Goal: Task Accomplishment & Management: Use online tool/utility

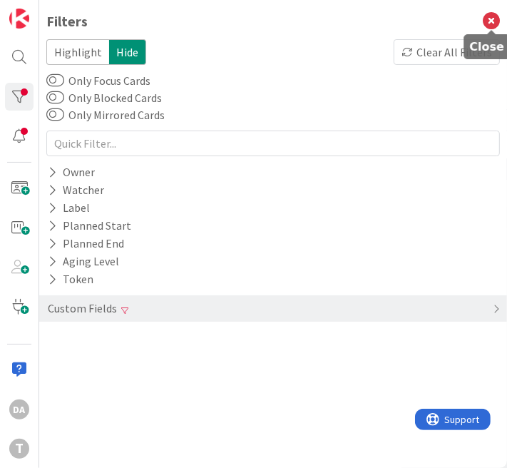
click at [485, 21] on icon at bounding box center [491, 21] width 17 height 17
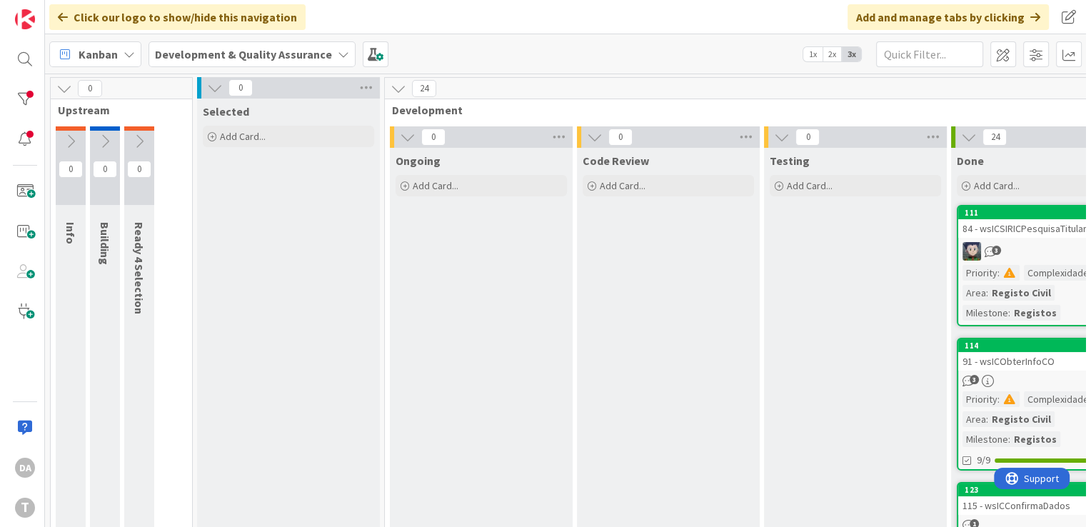
scroll to position [0, 145]
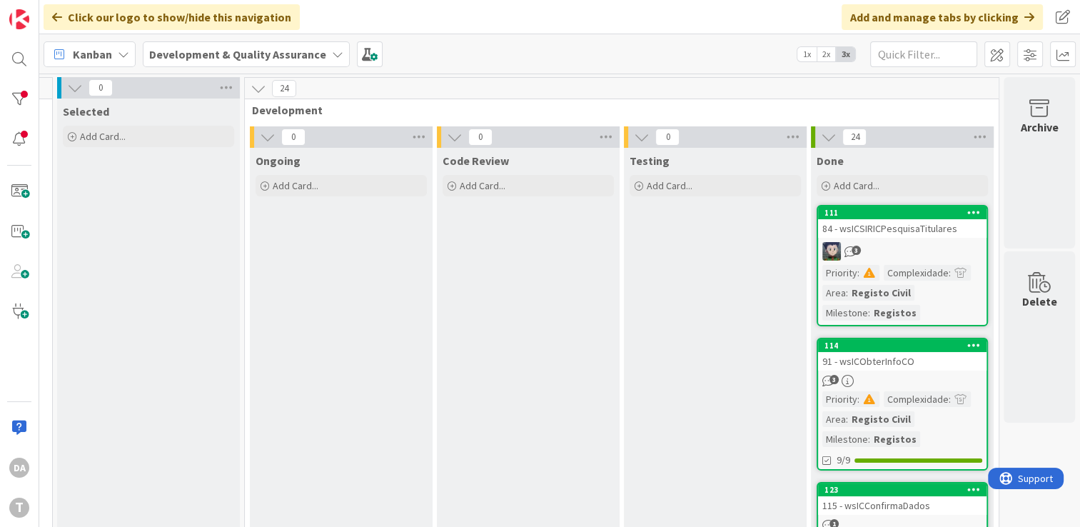
click at [517, 253] on div "3" at bounding box center [902, 251] width 168 height 19
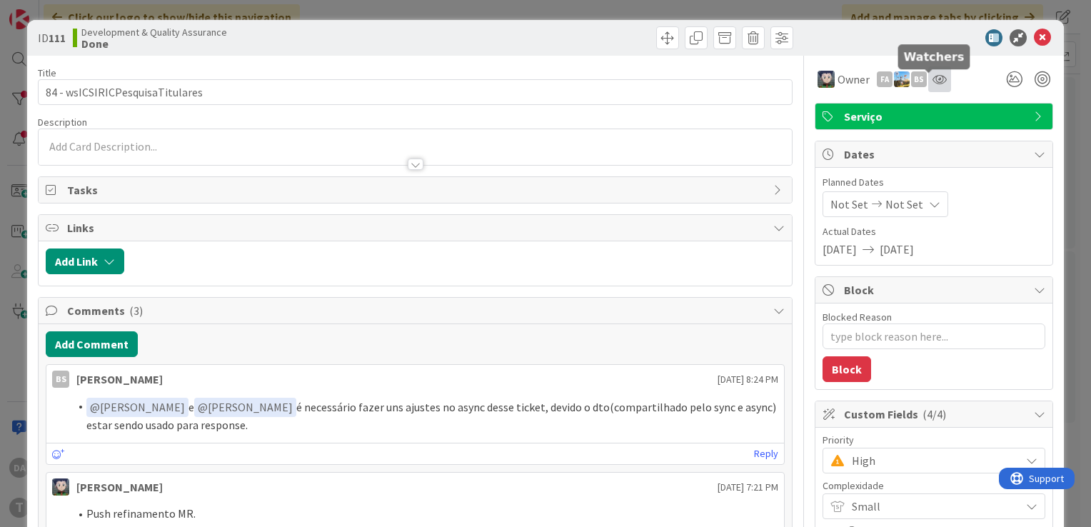
click at [517, 76] on icon at bounding box center [939, 79] width 14 height 11
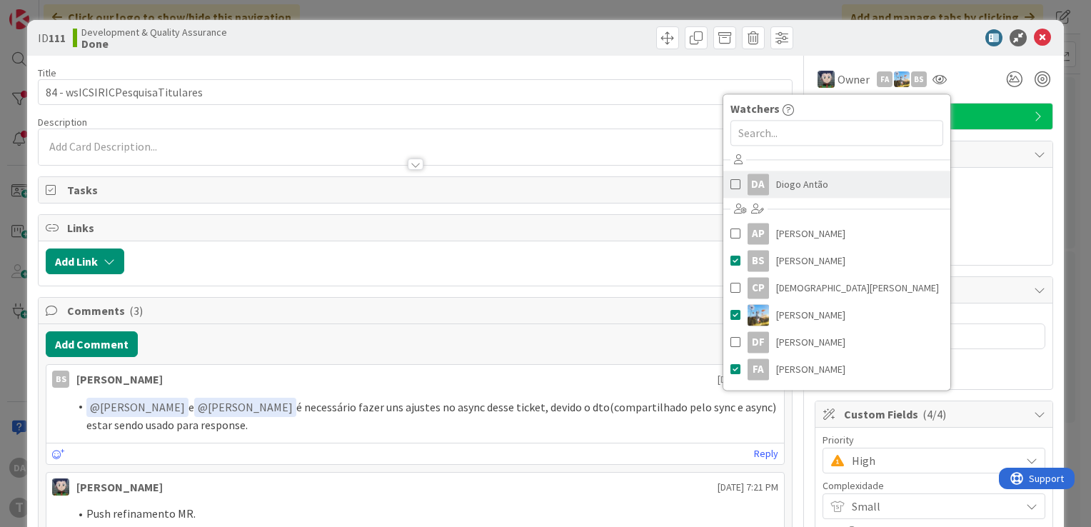
click at [517, 185] on span at bounding box center [735, 183] width 10 height 21
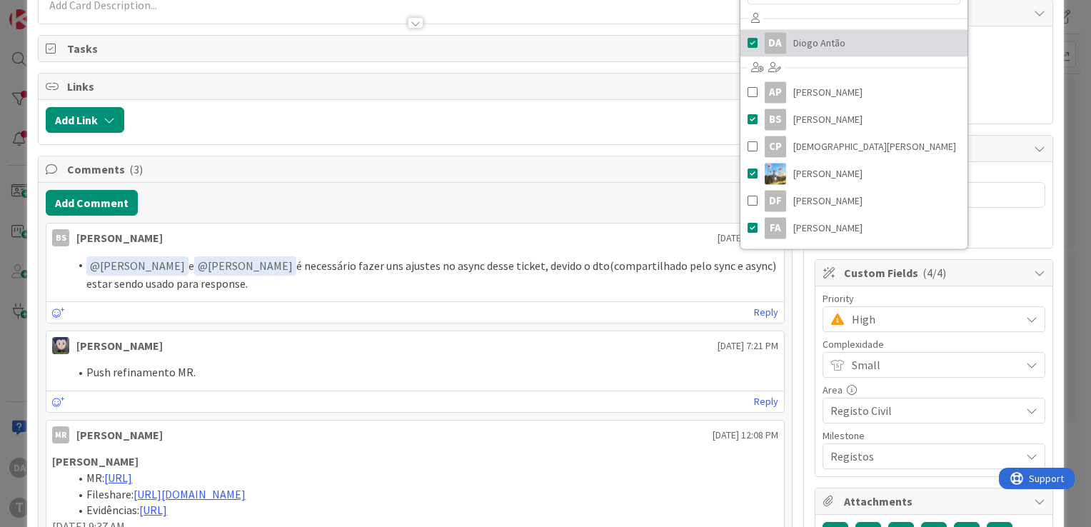
scroll to position [143, 0]
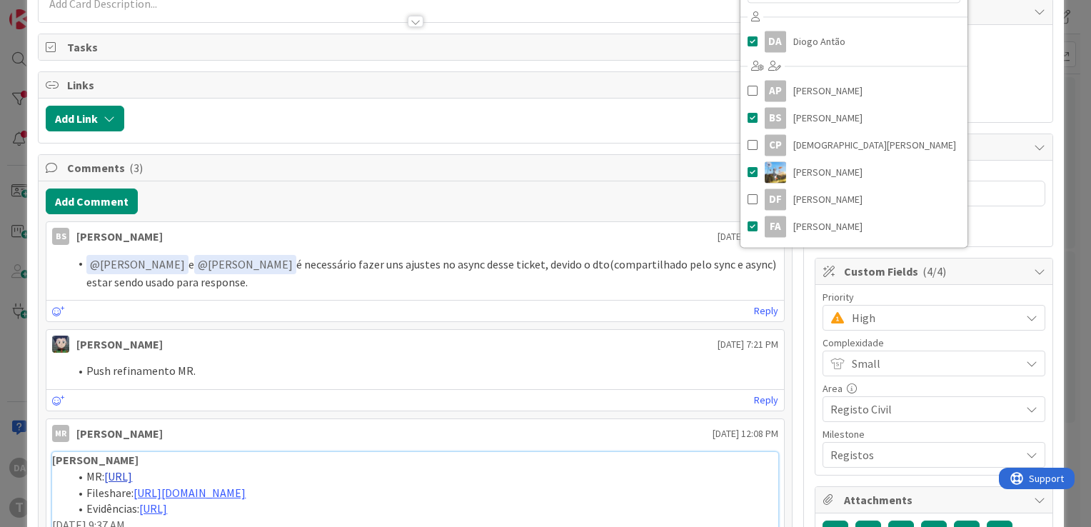
click at [132, 467] on link "[URL]" at bounding box center [118, 476] width 28 height 14
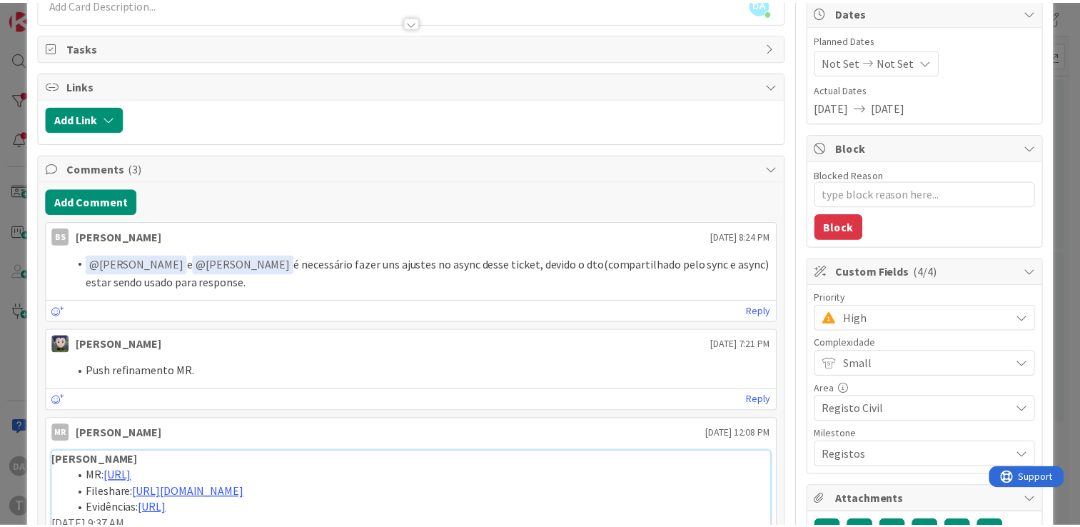
scroll to position [0, 0]
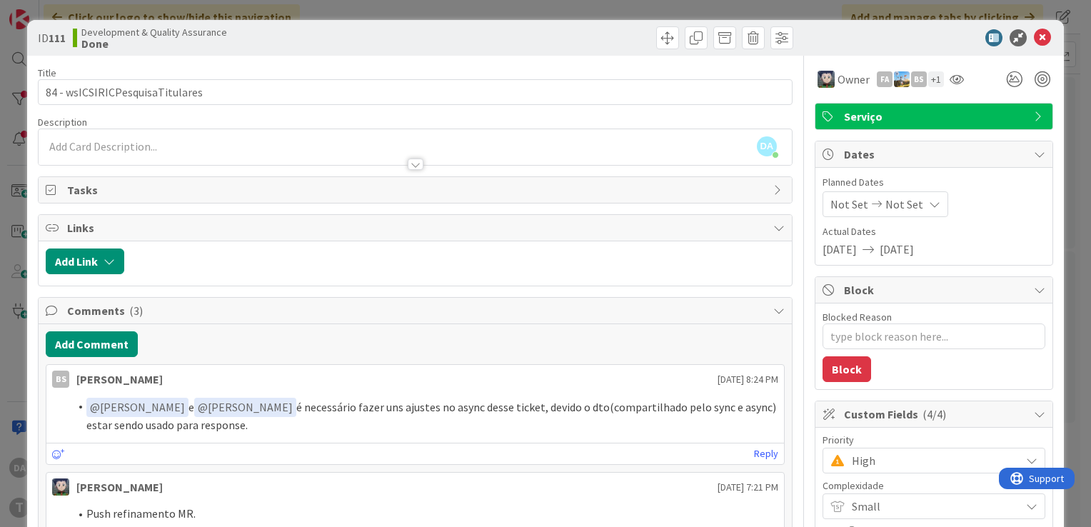
click at [517, 36] on icon at bounding box center [1041, 37] width 17 height 17
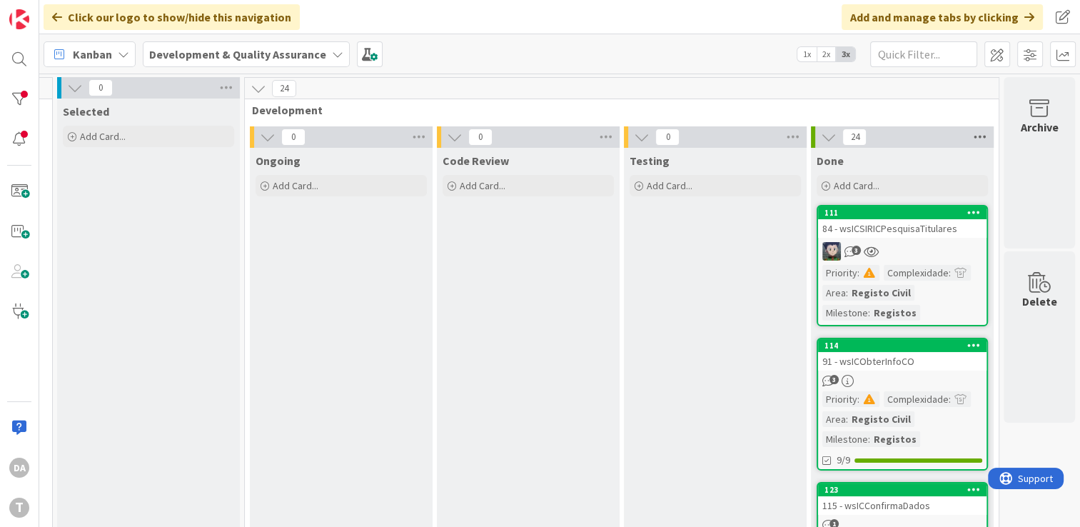
click at [517, 135] on icon at bounding box center [980, 136] width 19 height 21
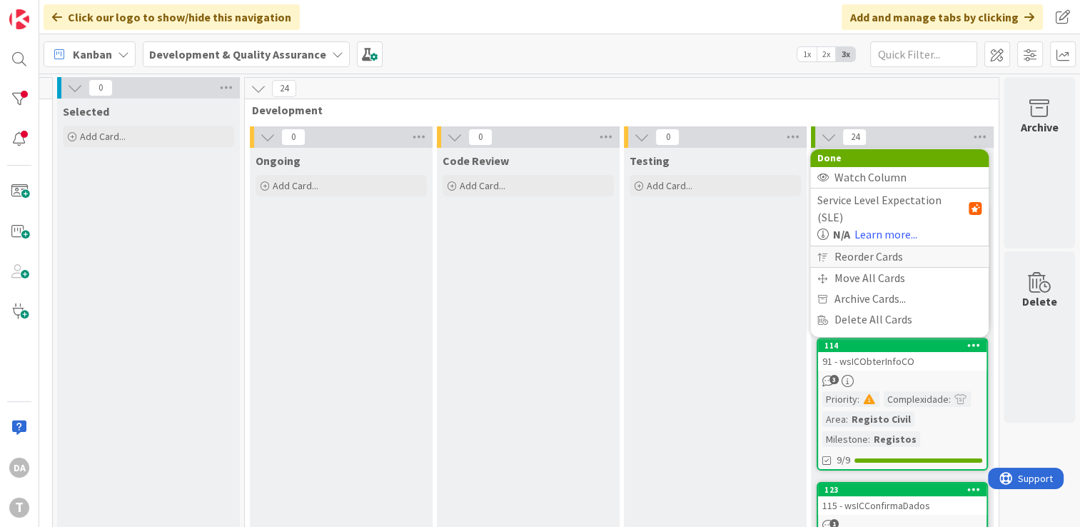
click at [517, 246] on div "Reorder Cards" at bounding box center [899, 256] width 178 height 21
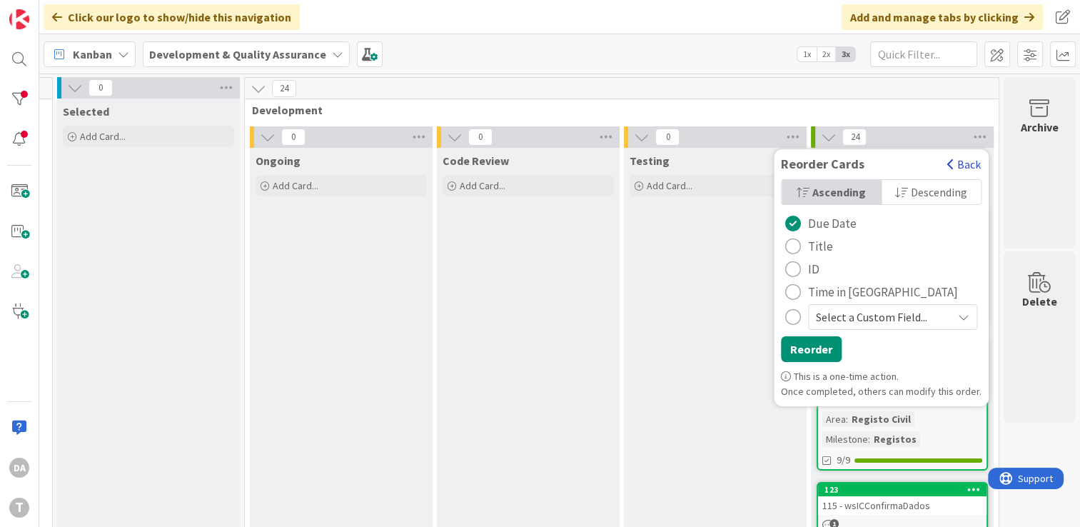
click at [517, 166] on button "Back" at bounding box center [963, 164] width 35 height 16
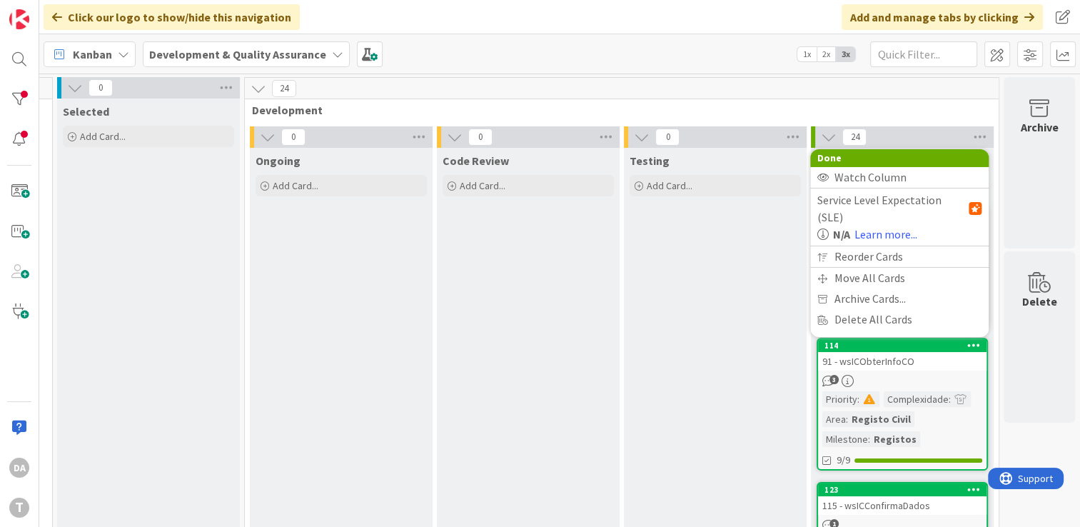
scroll to position [0, 145]
click at [517, 103] on span "Development" at bounding box center [616, 110] width 729 height 14
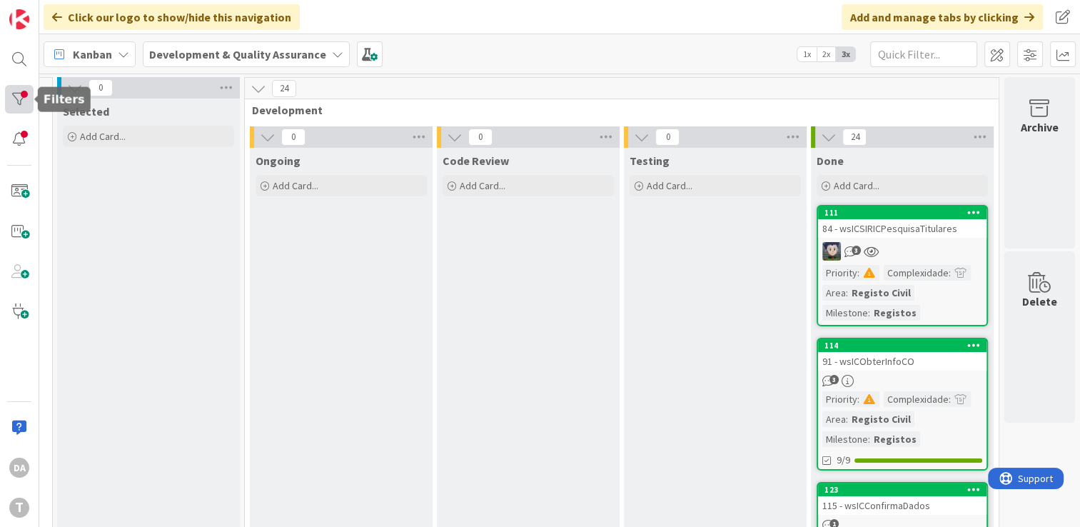
click at [16, 98] on div at bounding box center [19, 99] width 29 height 29
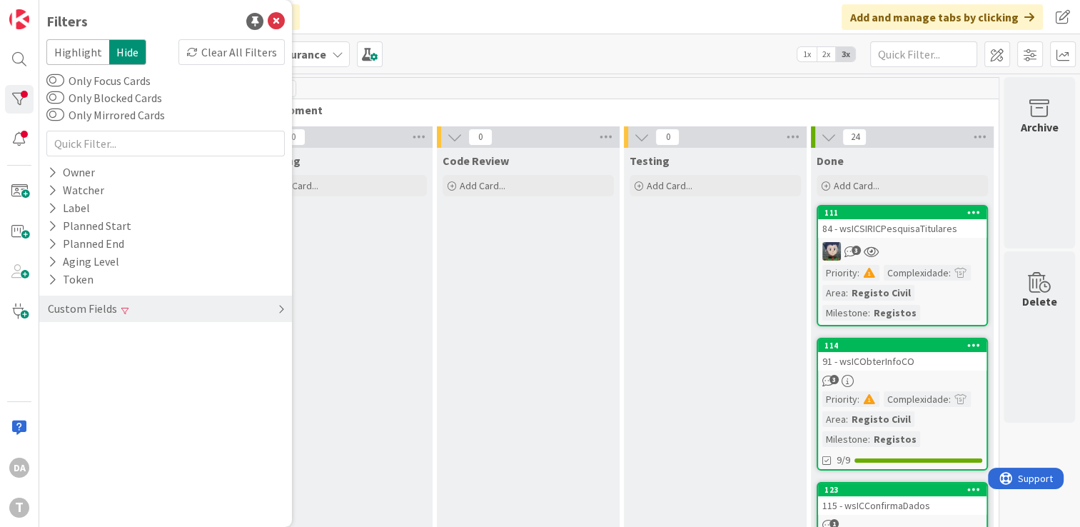
click at [278, 309] on icon at bounding box center [281, 308] width 7 height 11
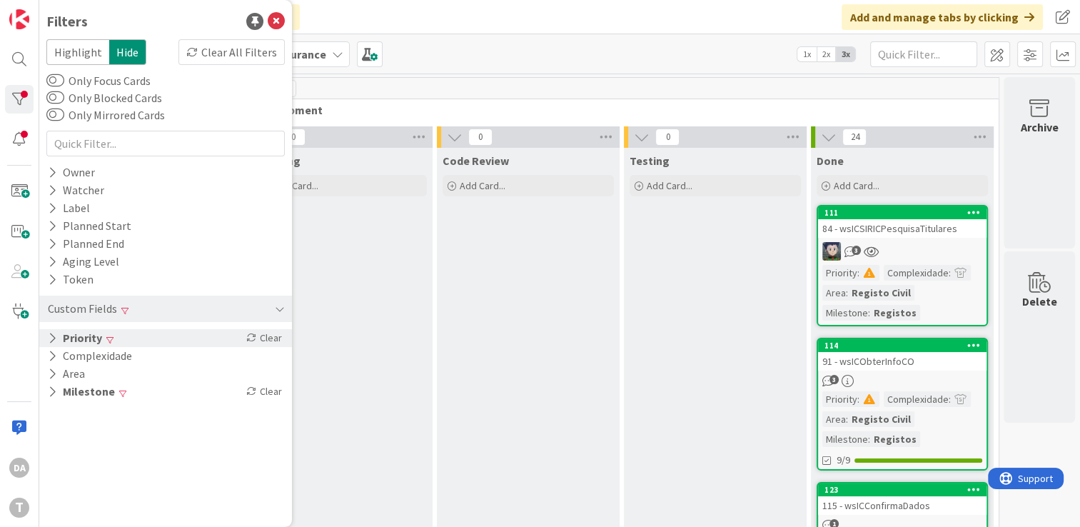
click at [51, 335] on icon at bounding box center [52, 338] width 9 height 12
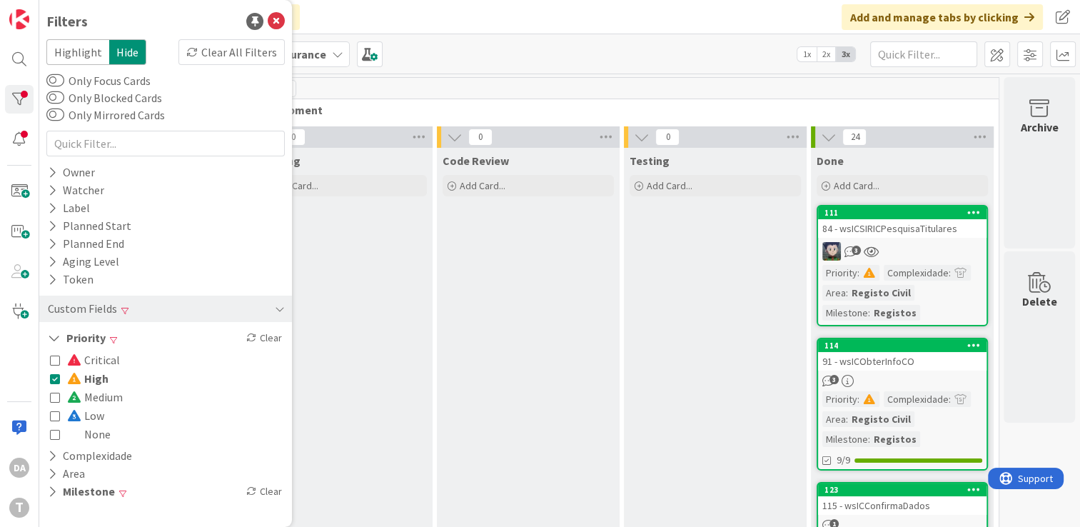
click at [56, 377] on icon at bounding box center [55, 378] width 10 height 10
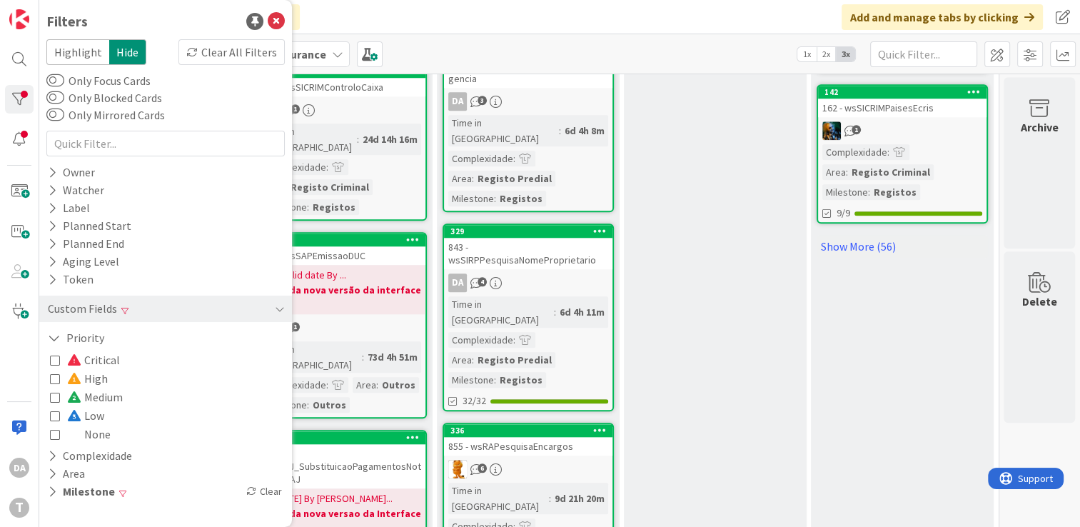
scroll to position [1399, 145]
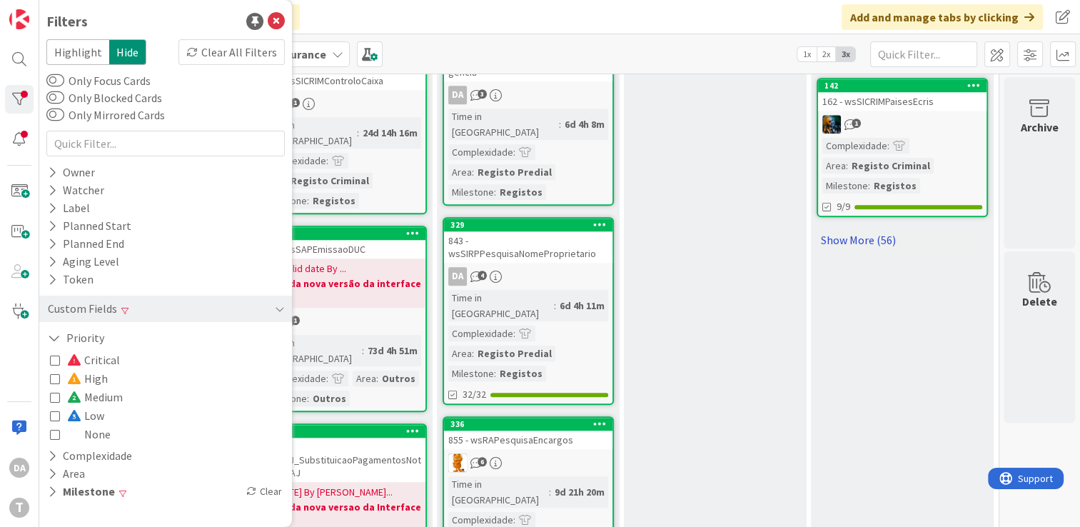
click at [517, 232] on link "Show More (56)" at bounding box center [902, 239] width 171 height 23
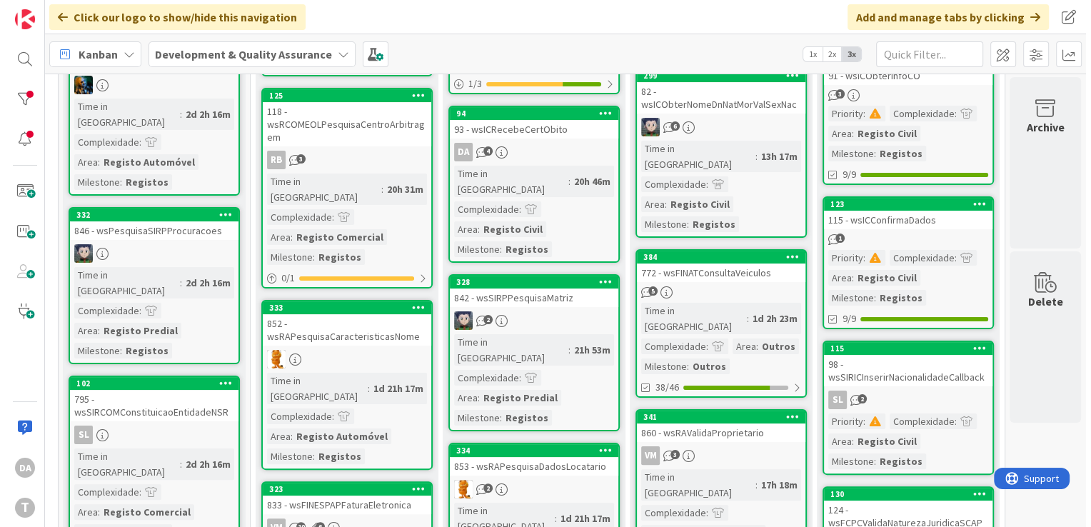
scroll to position [500, 145]
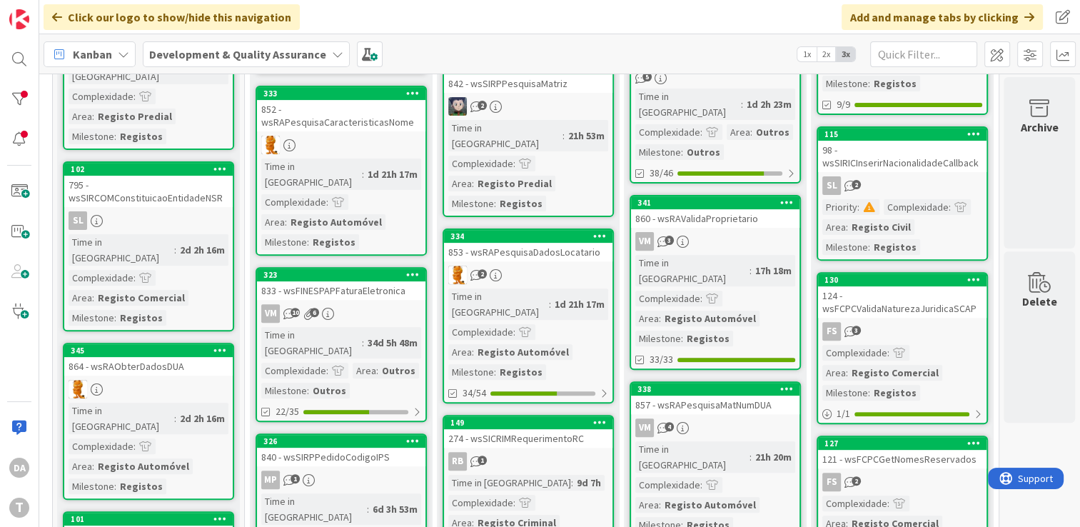
click at [517, 323] on div "FS 3" at bounding box center [902, 331] width 168 height 19
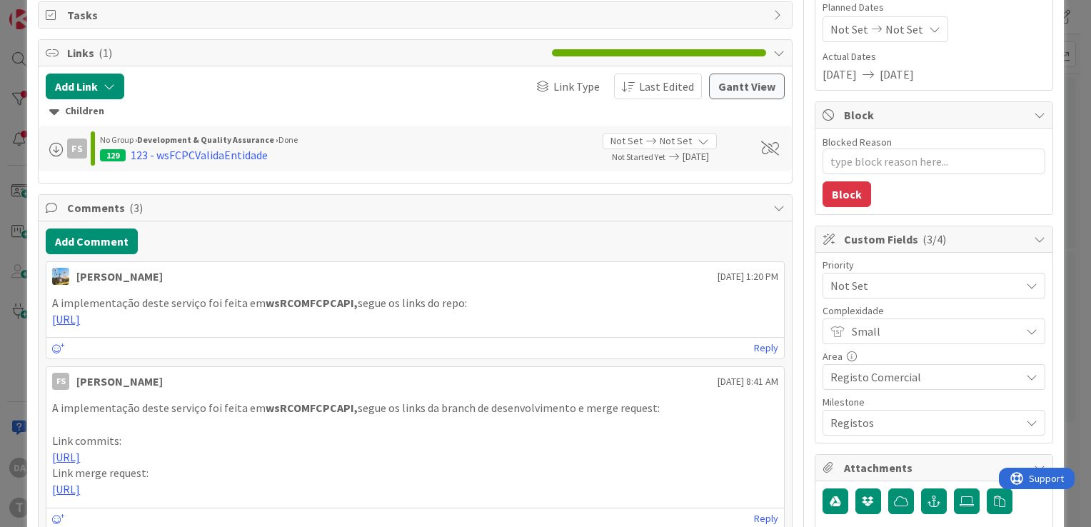
scroll to position [214, 0]
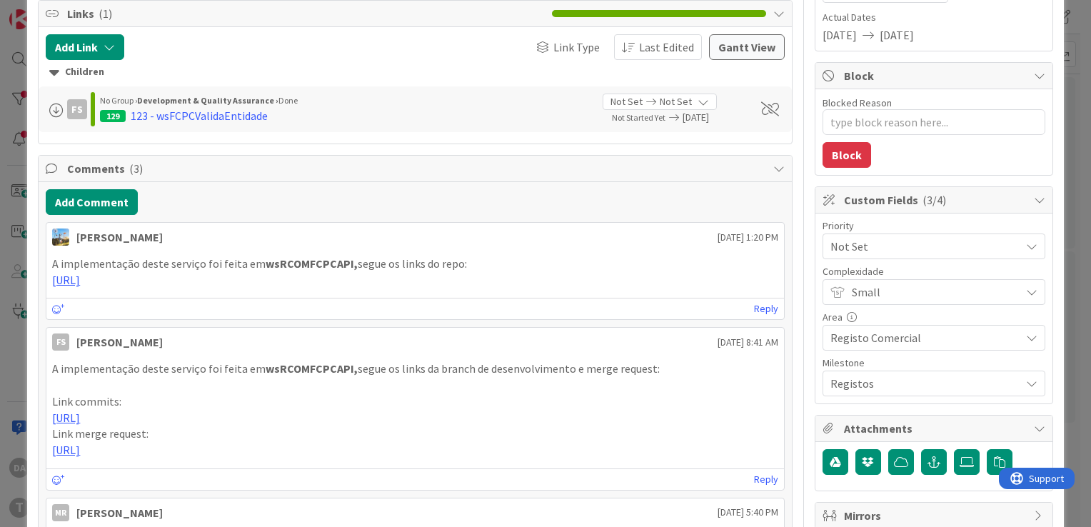
click at [517, 241] on icon at bounding box center [1031, 246] width 11 height 11
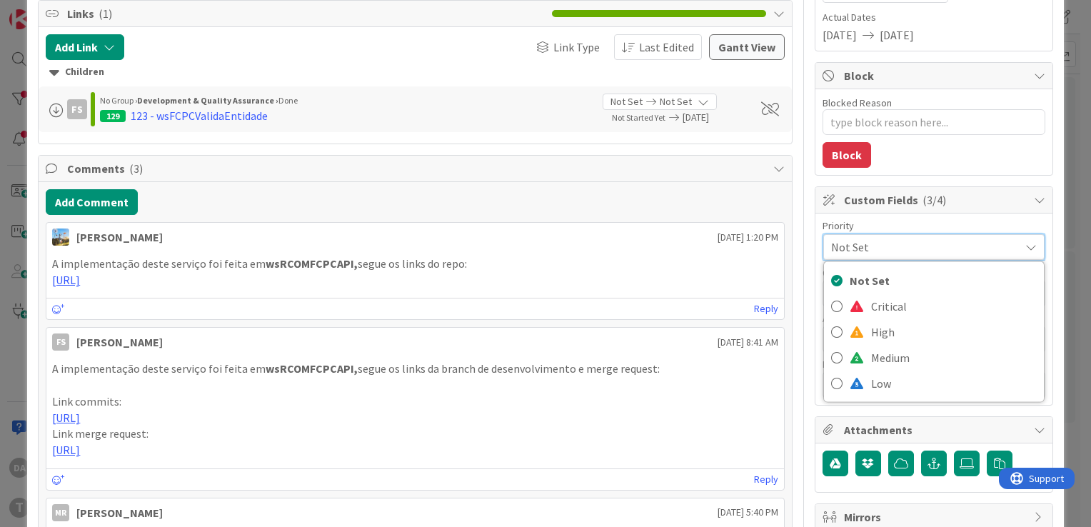
click at [517, 241] on icon at bounding box center [1030, 246] width 11 height 11
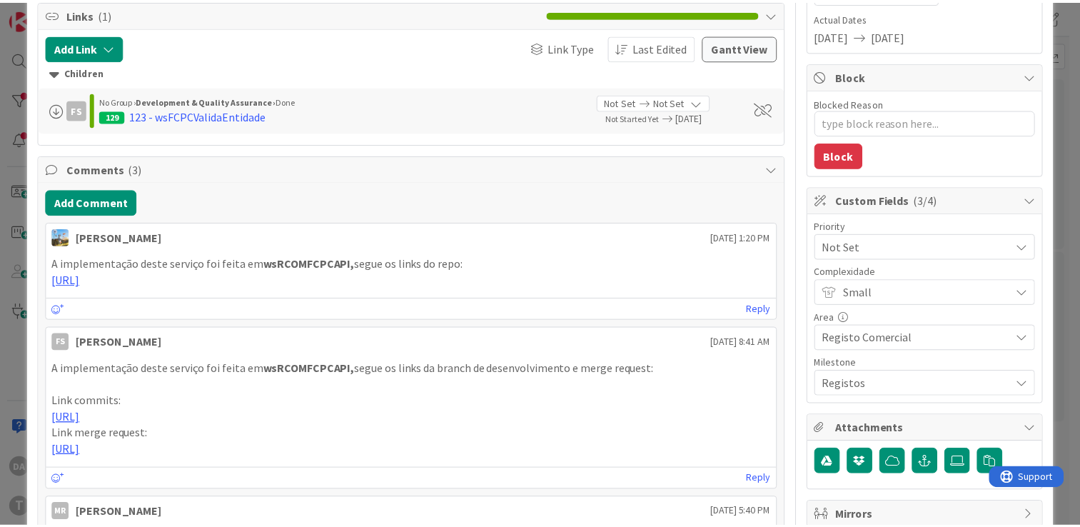
scroll to position [0, 0]
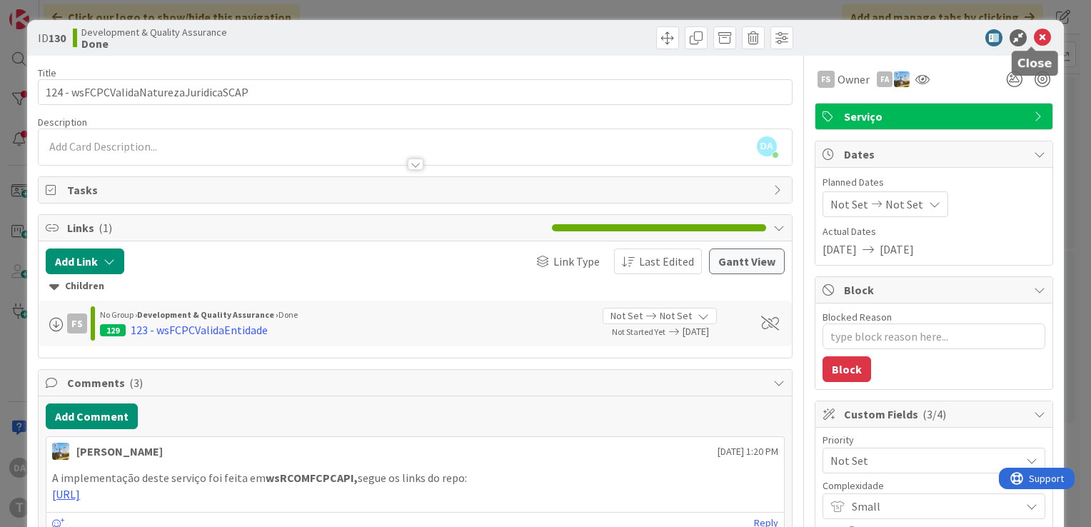
click at [517, 36] on icon at bounding box center [1041, 37] width 17 height 17
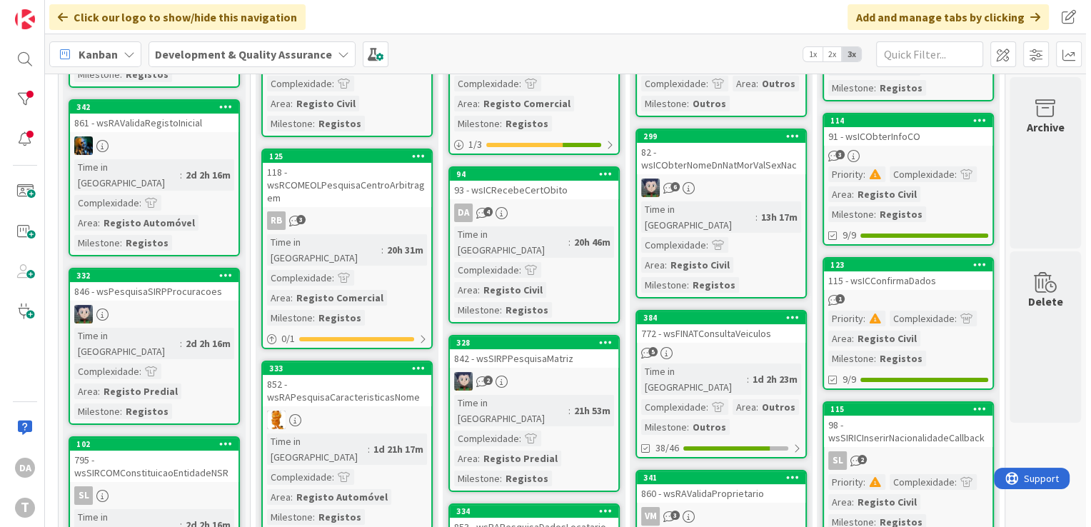
scroll to position [0, 134]
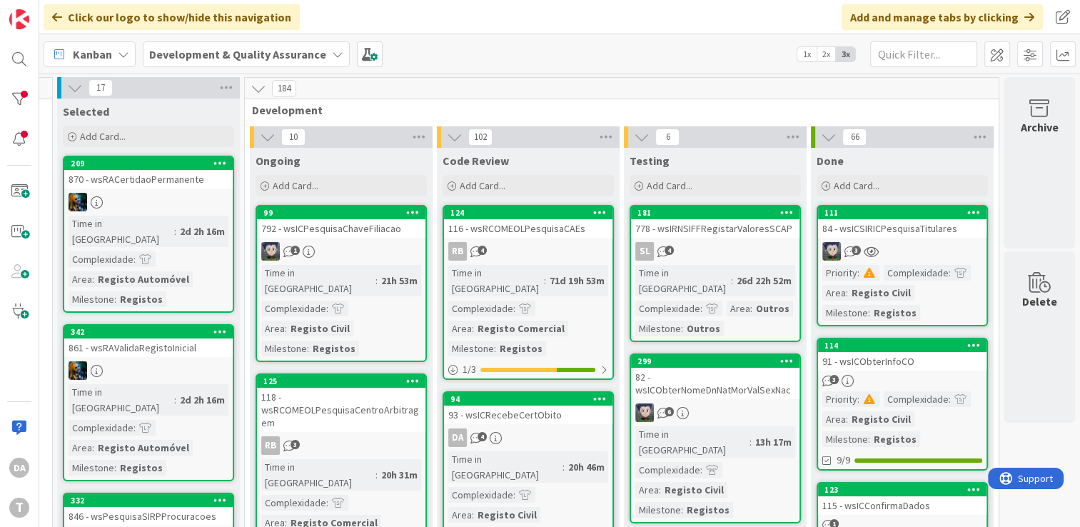
click at [517, 247] on div "3" at bounding box center [902, 251] width 168 height 19
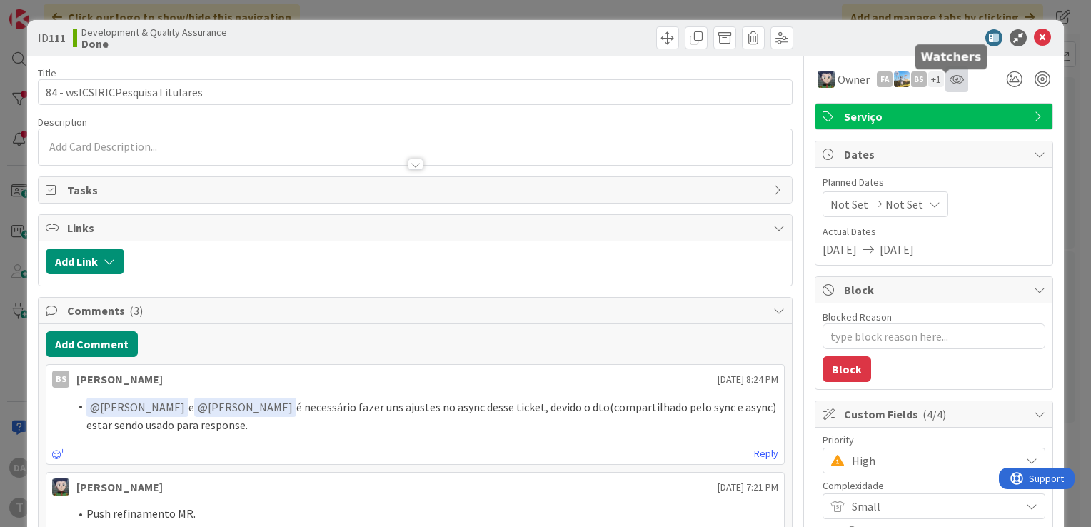
click at [517, 81] on icon at bounding box center [956, 79] width 14 height 11
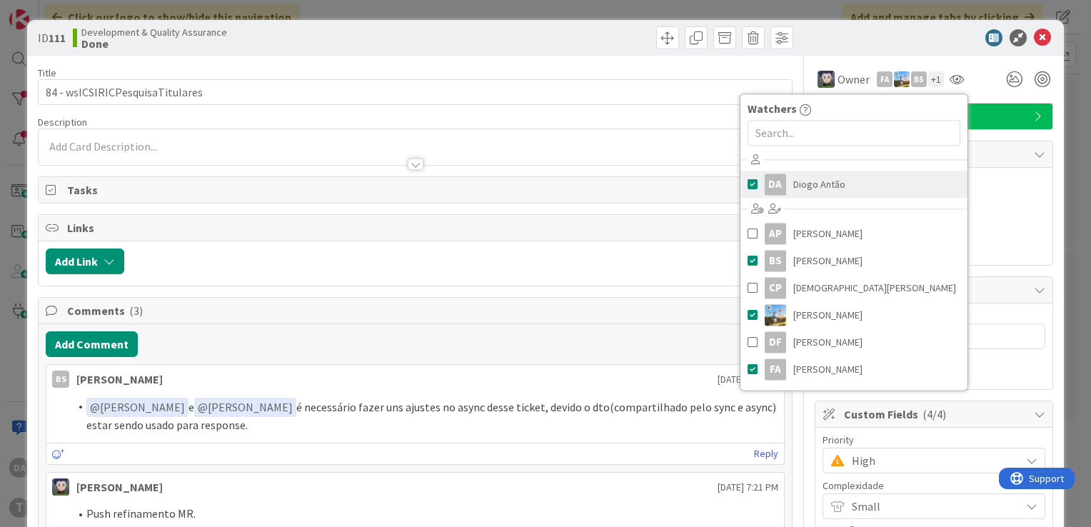
click at [517, 180] on span at bounding box center [752, 183] width 10 height 21
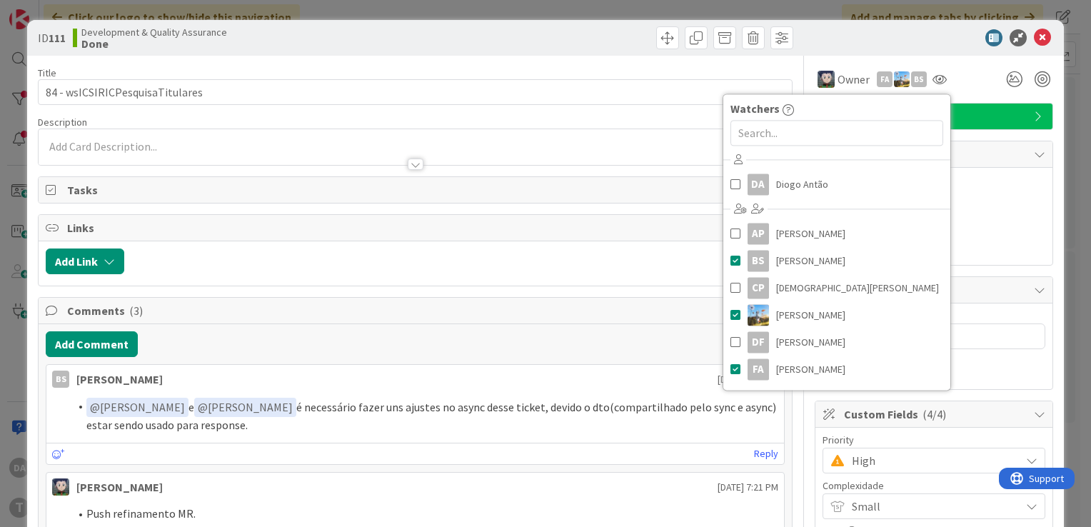
click at [517, 80] on div "Owner FA BS Watchers DA [PERSON_NAME] AP [PERSON_NAME] Filho [PERSON_NAME] [PER…" at bounding box center [933, 79] width 238 height 26
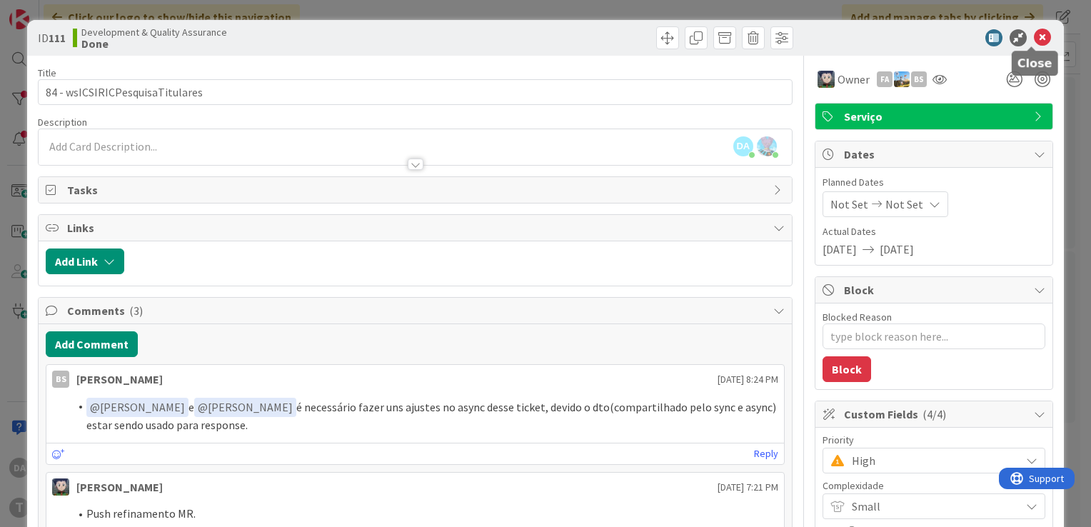
click at [517, 39] on icon at bounding box center [1041, 37] width 17 height 17
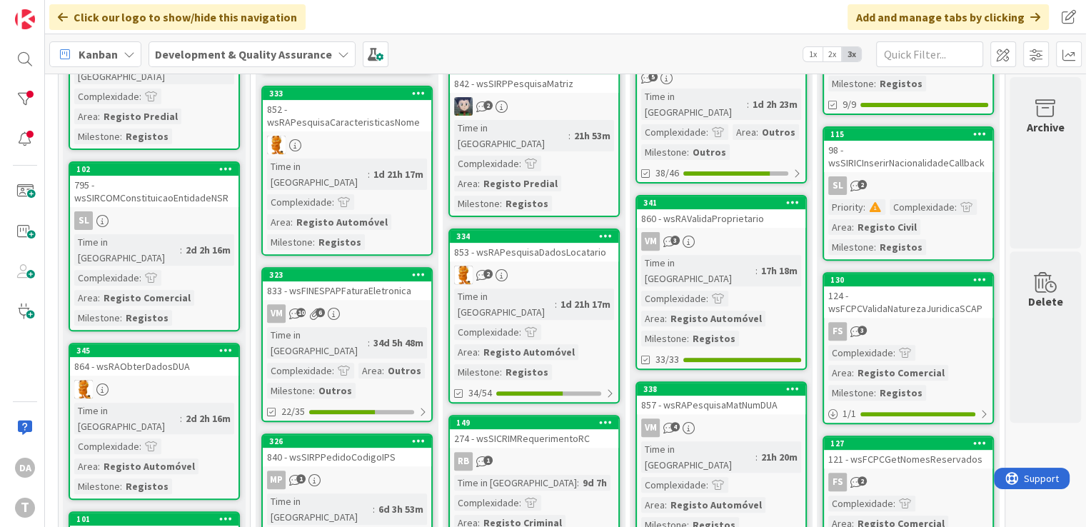
scroll to position [642, 134]
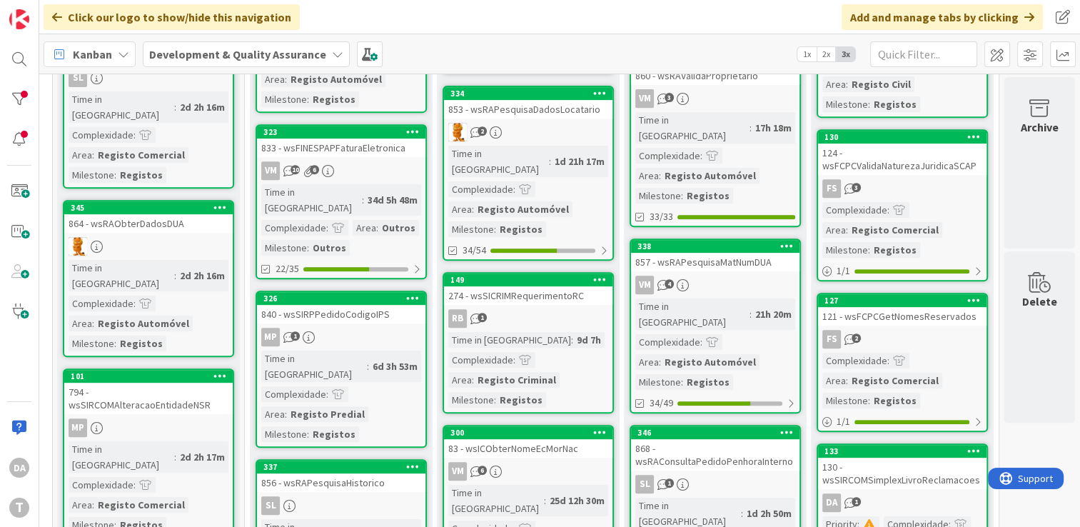
click at [517, 198] on link "130 124 - wsFCPCValidaNaturezaJuridicaSCAP FS 3 Complexidade : Area : Registo C…" at bounding box center [902, 205] width 171 height 152
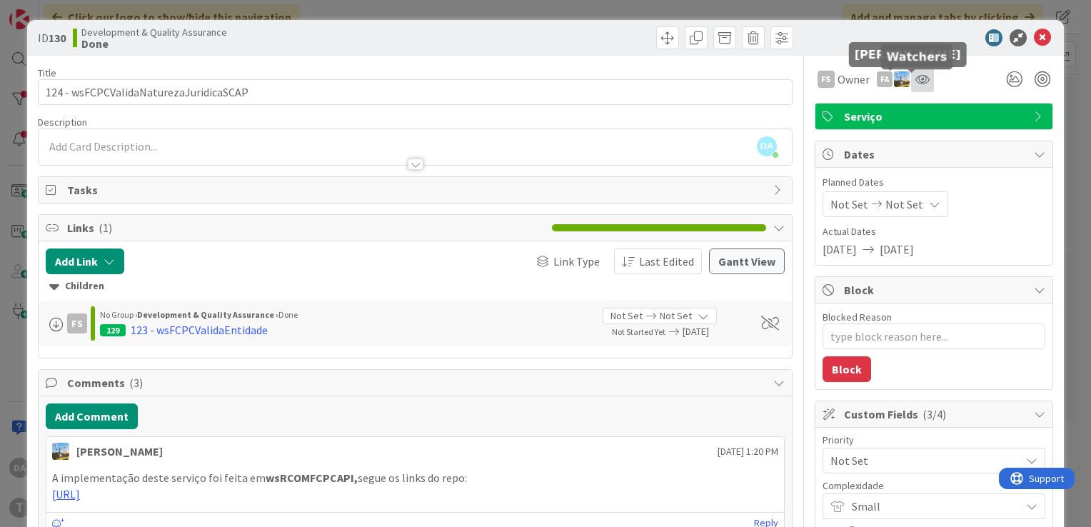
click at [517, 79] on icon at bounding box center [922, 79] width 14 height 11
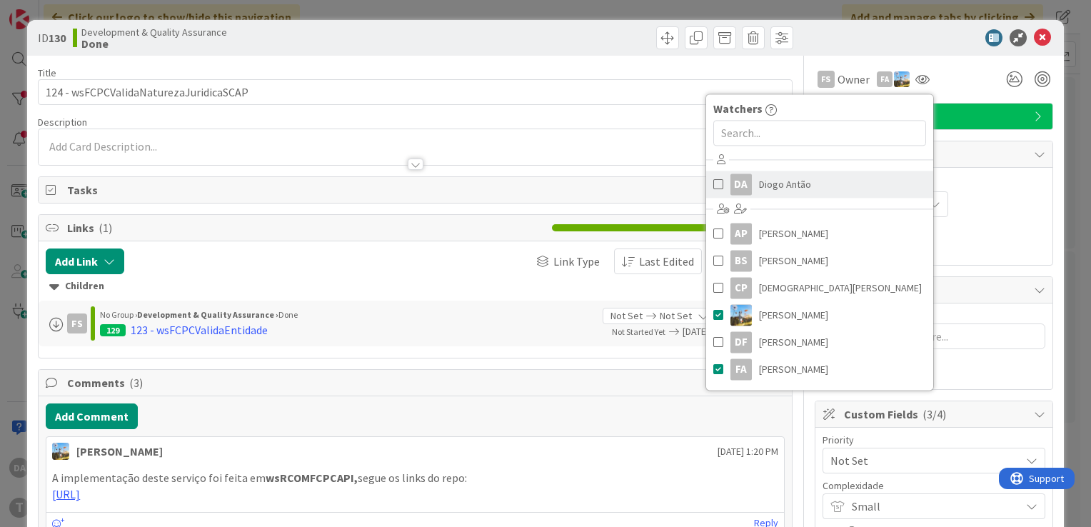
click at [517, 186] on span at bounding box center [718, 183] width 10 height 21
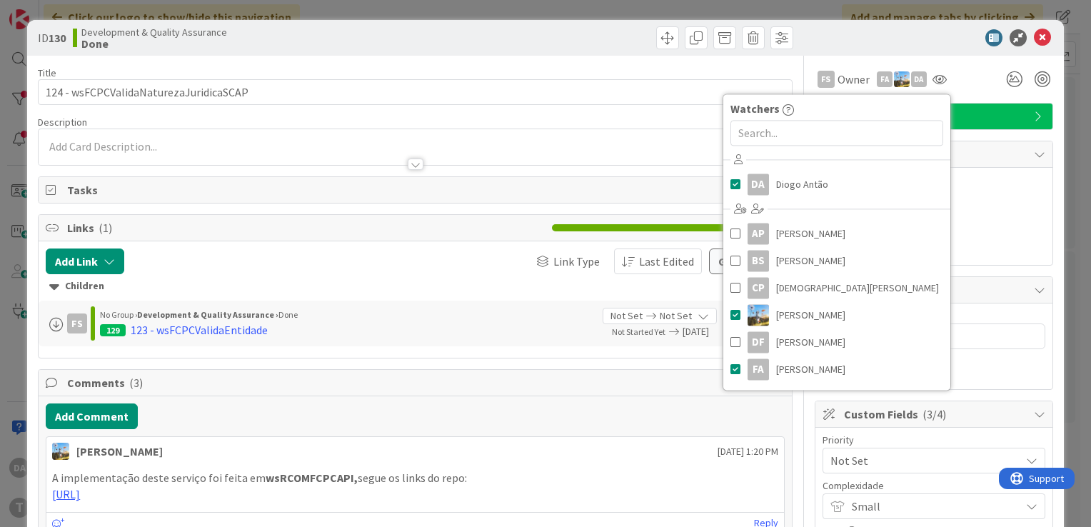
click at [517, 79] on div "FS Owner FA DA Watchers DA [PERSON_NAME] AP [PERSON_NAME] Filho [PERSON_NAME] […" at bounding box center [933, 79] width 238 height 26
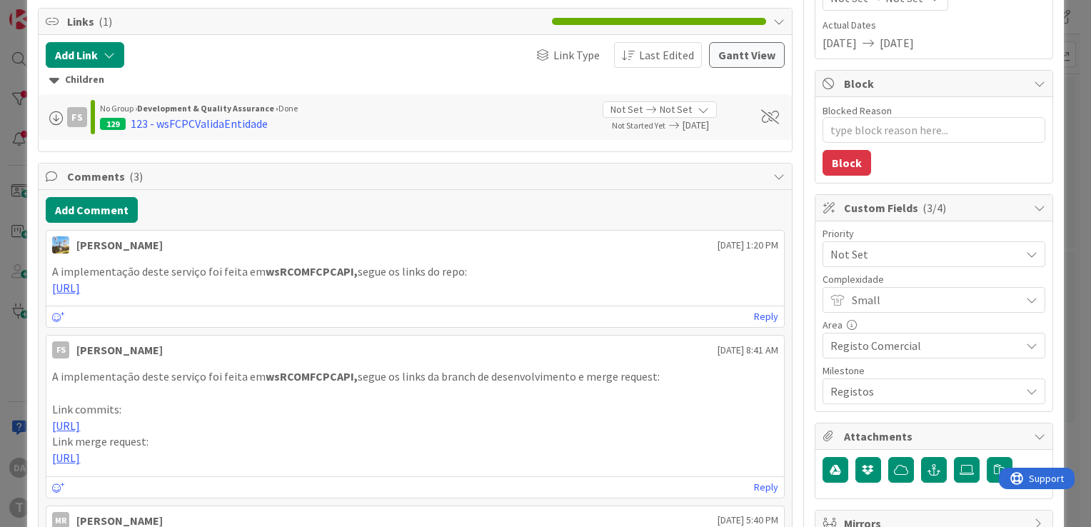
scroll to position [214, 0]
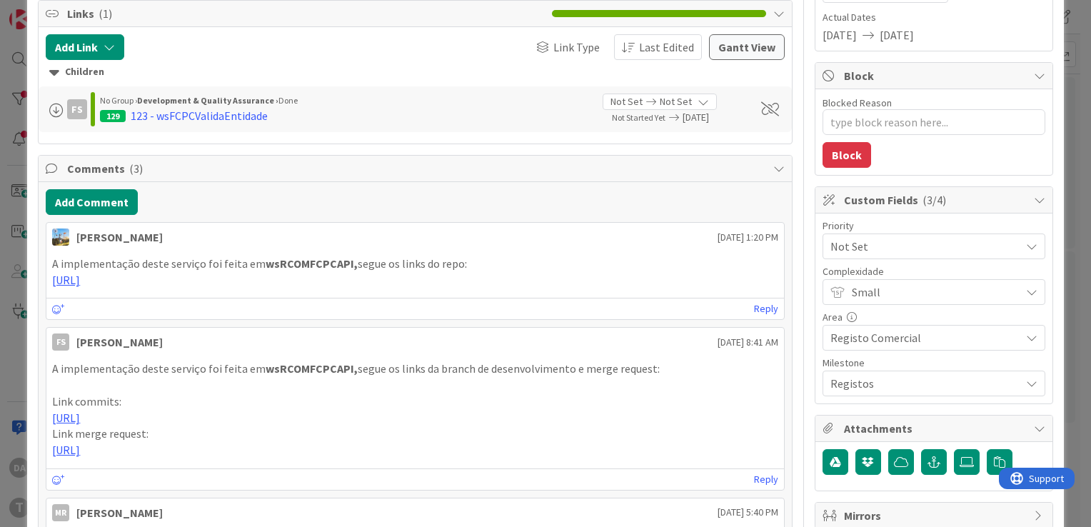
click at [517, 242] on span "Not Set" at bounding box center [921, 246] width 183 height 20
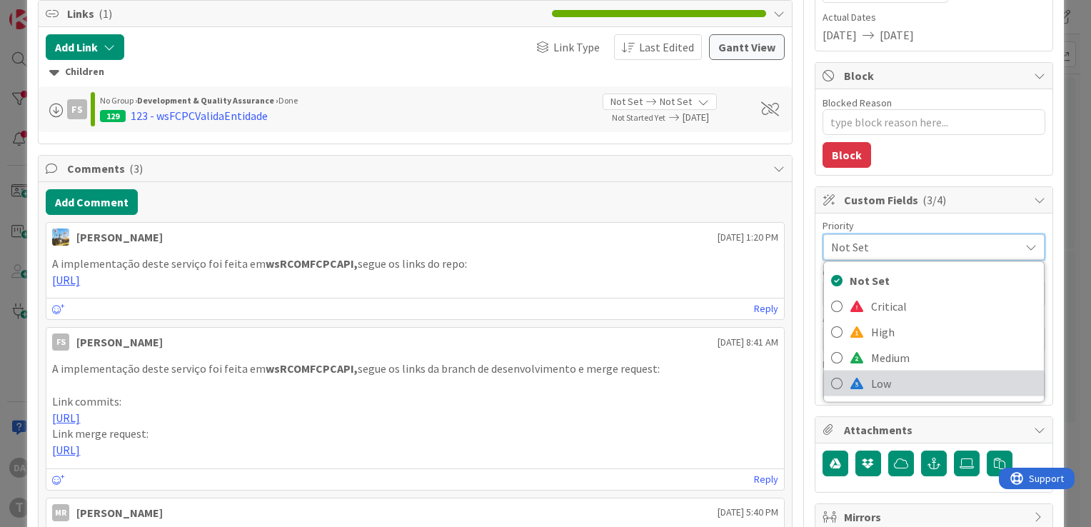
click at [517, 384] on span "Low" at bounding box center [954, 383] width 166 height 21
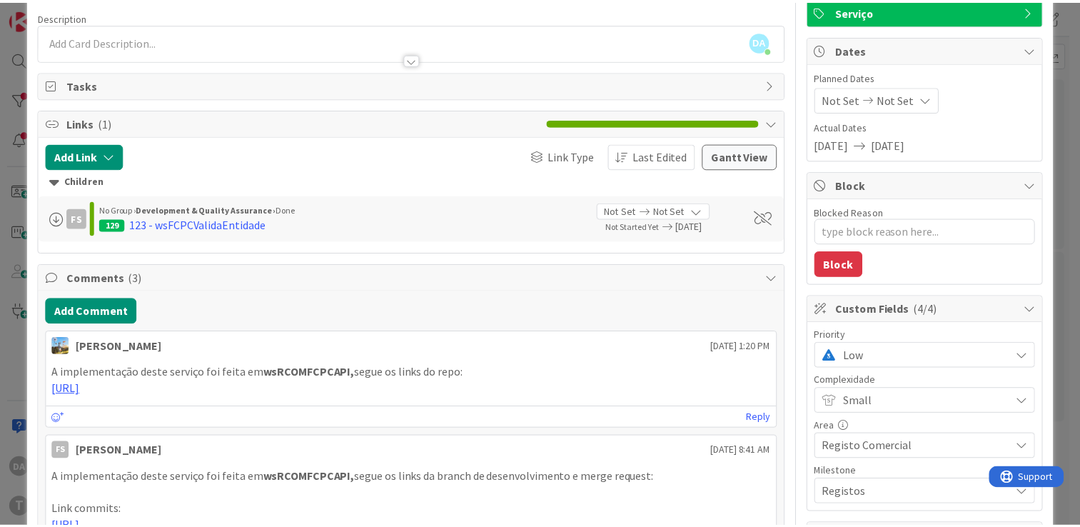
scroll to position [0, 0]
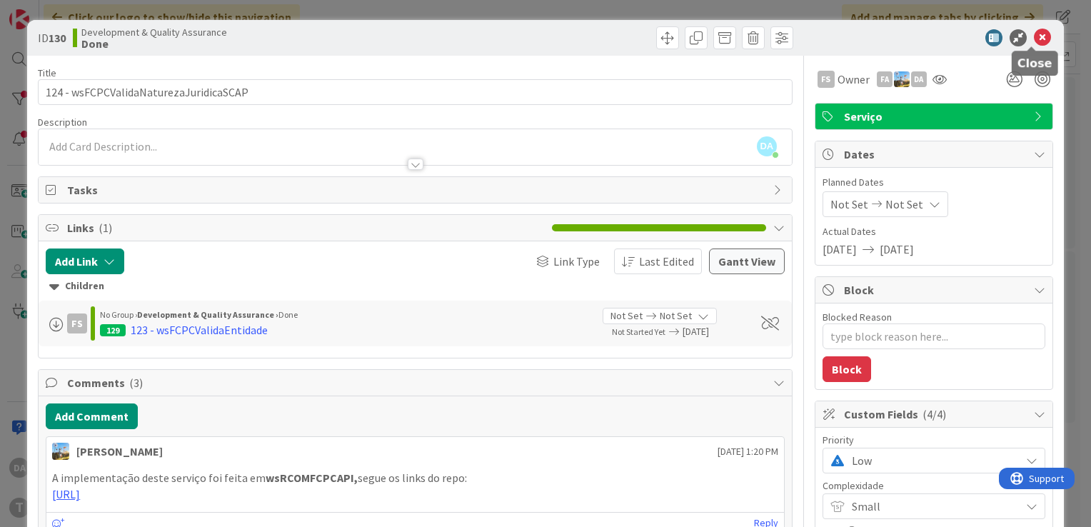
click at [517, 34] on icon at bounding box center [1041, 37] width 17 height 17
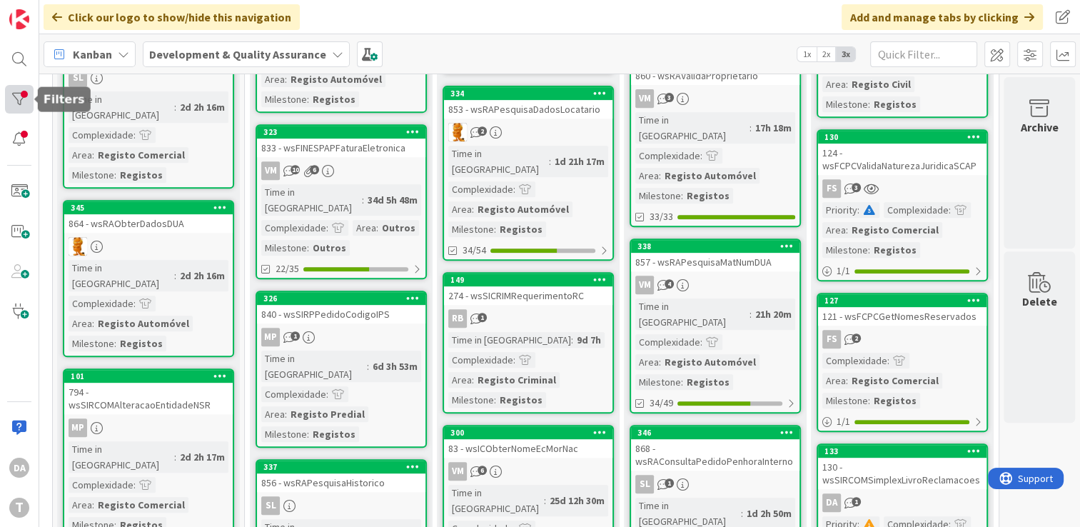
click at [29, 96] on div at bounding box center [19, 99] width 29 height 29
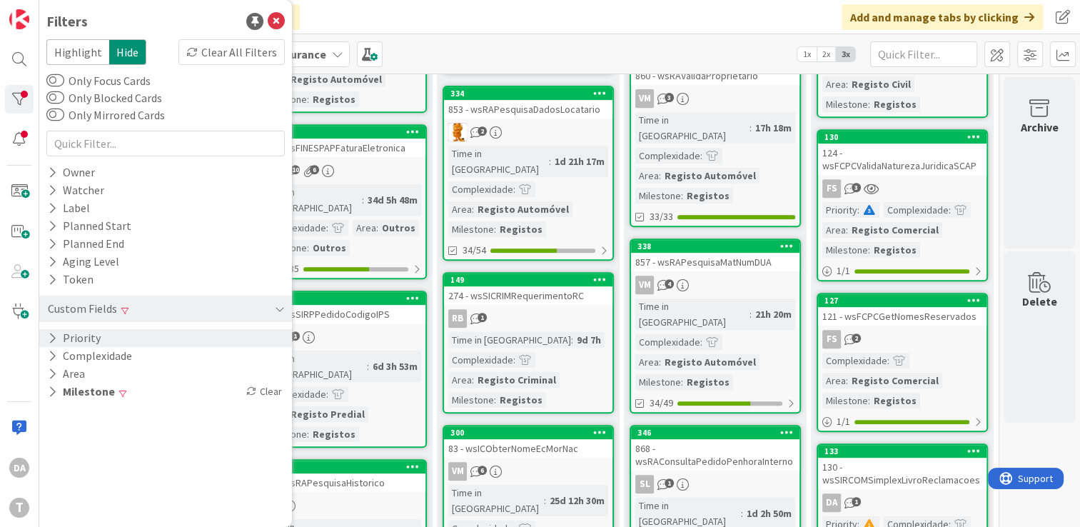
click at [51, 335] on icon at bounding box center [52, 338] width 9 height 12
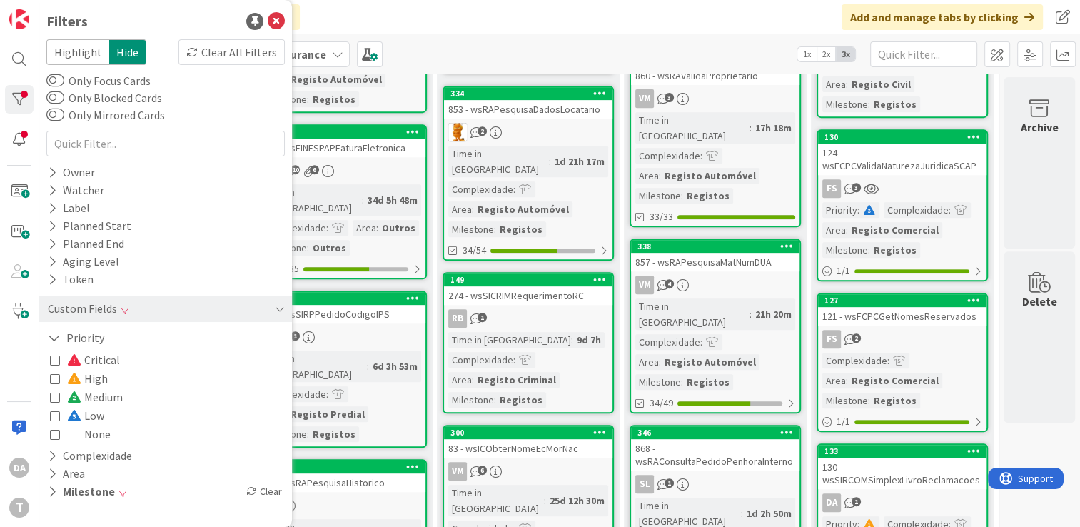
click at [55, 378] on icon at bounding box center [55, 378] width 10 height 10
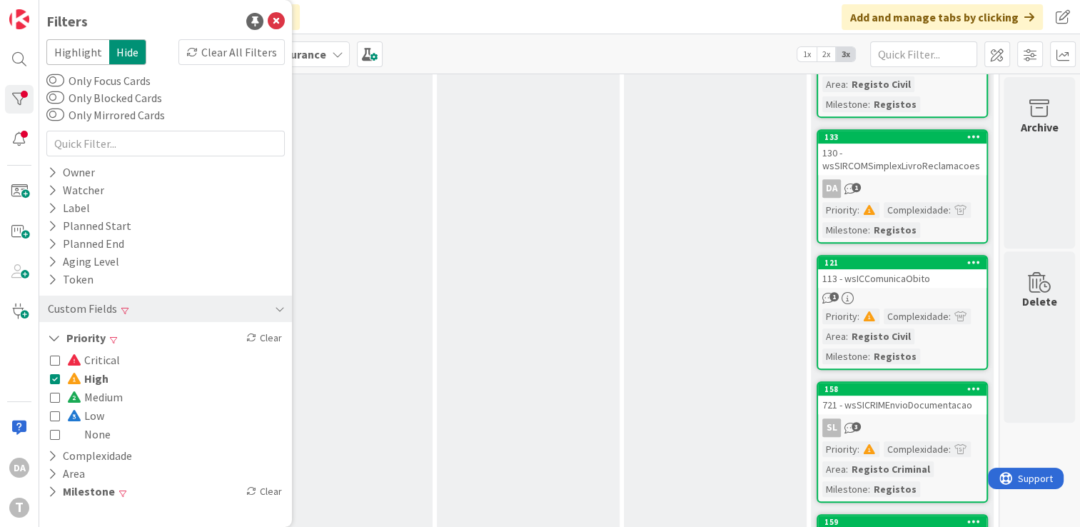
click at [51, 415] on icon at bounding box center [55, 415] width 10 height 10
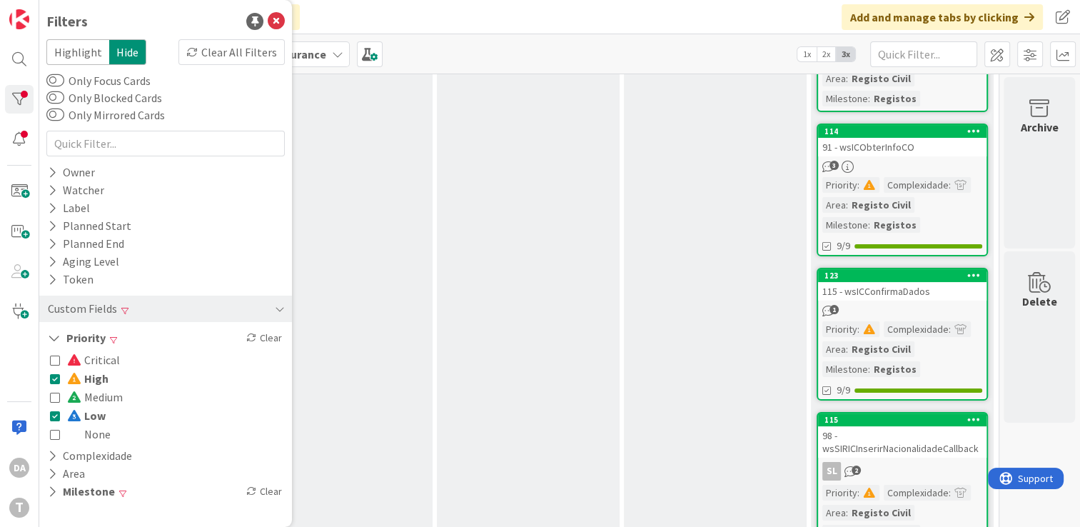
scroll to position [0, 134]
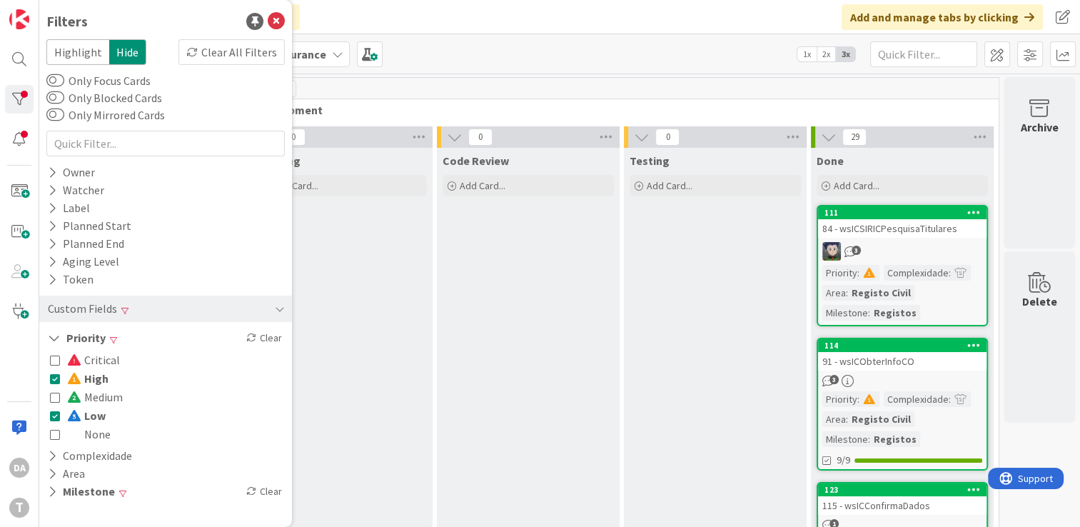
click at [54, 437] on icon at bounding box center [55, 434] width 10 height 10
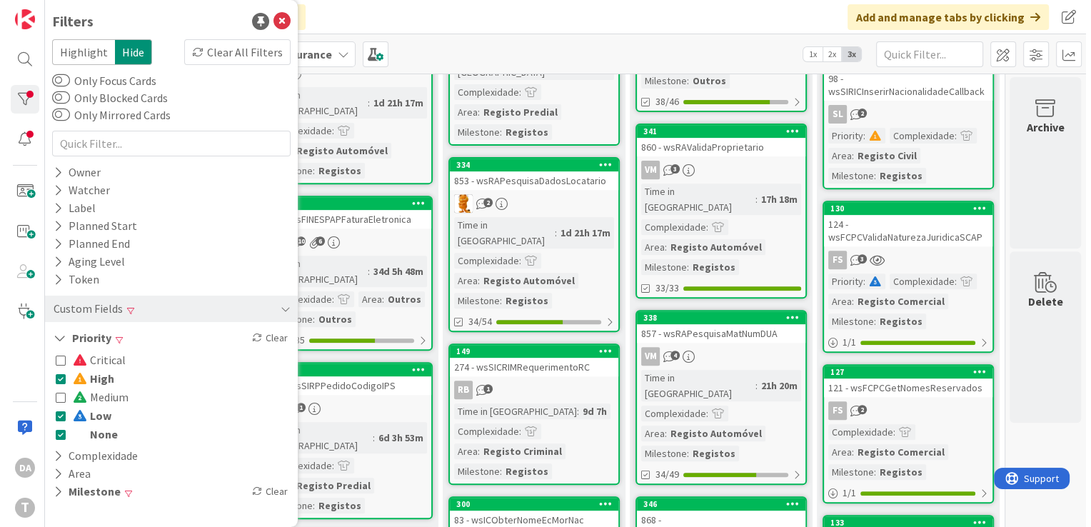
scroll to position [642, 134]
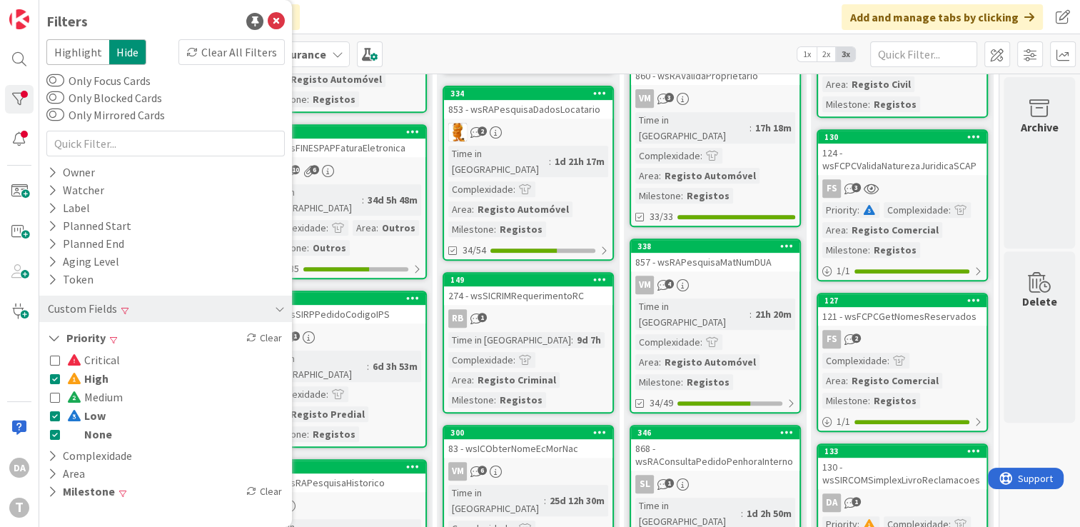
click at [517, 179] on div "FS 3" at bounding box center [902, 188] width 168 height 19
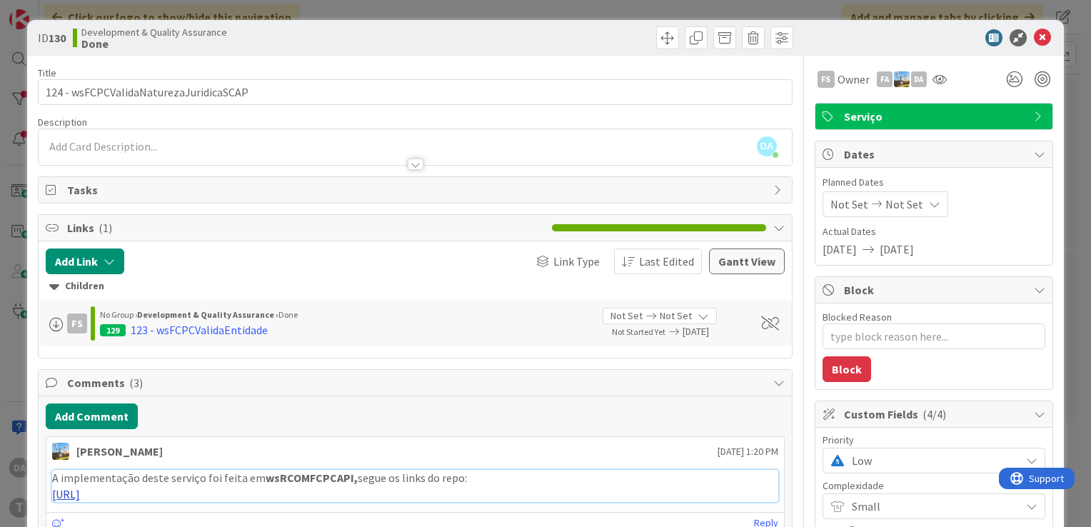
click at [80, 467] on link "[URL]" at bounding box center [66, 494] width 28 height 14
click at [517, 463] on span "Low" at bounding box center [931, 460] width 161 height 20
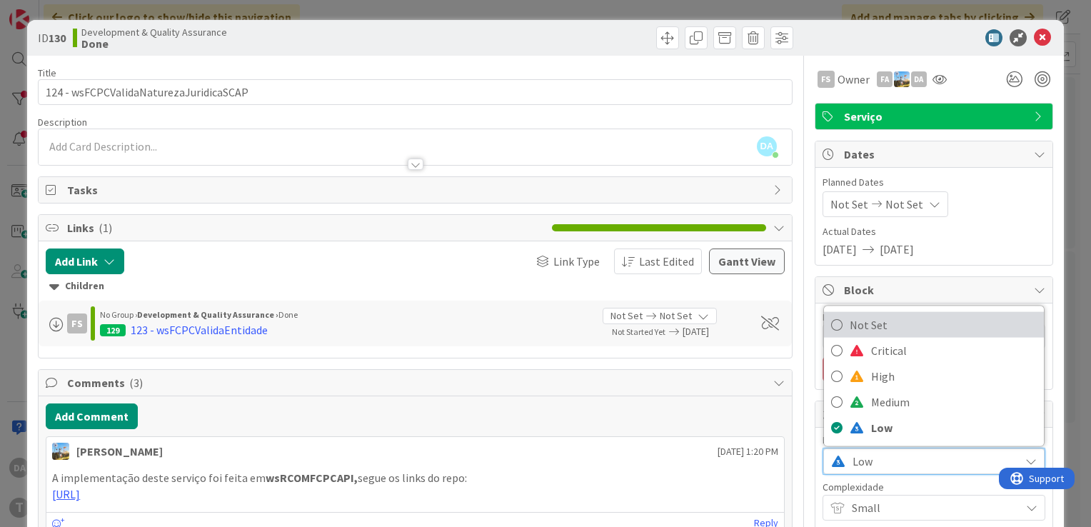
click at [517, 333] on link "Not Set" at bounding box center [934, 325] width 220 height 26
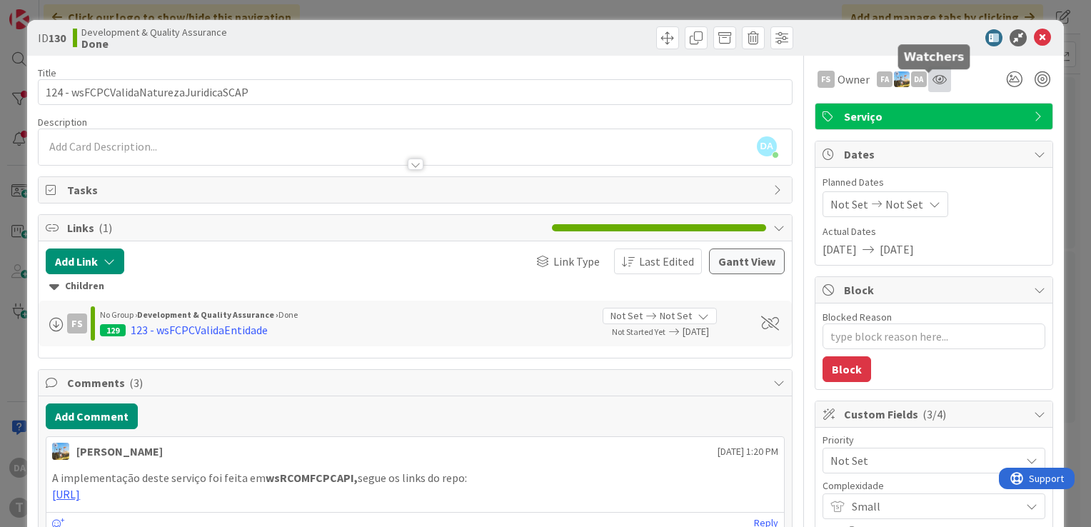
click at [517, 83] on icon at bounding box center [939, 79] width 14 height 11
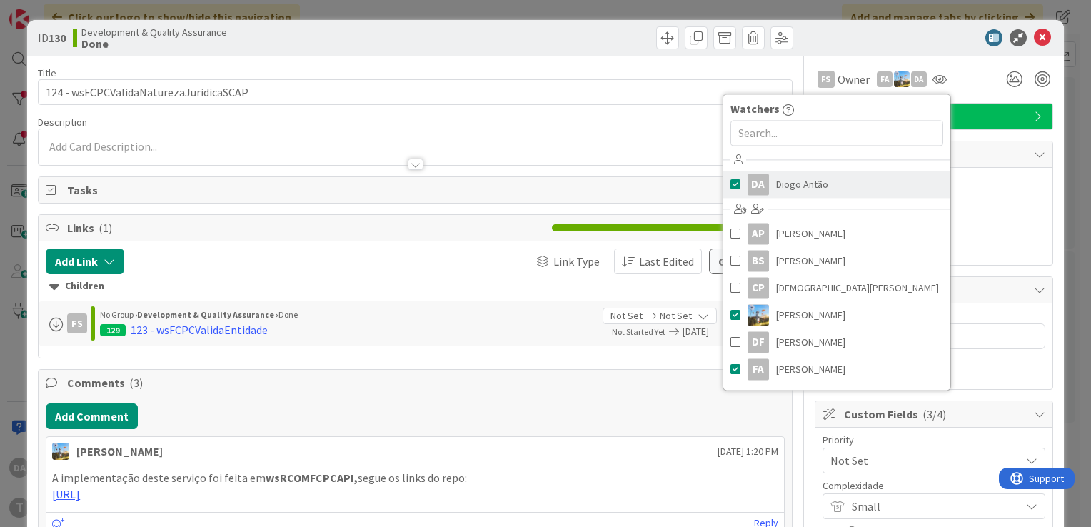
click at [517, 181] on span at bounding box center [735, 183] width 10 height 21
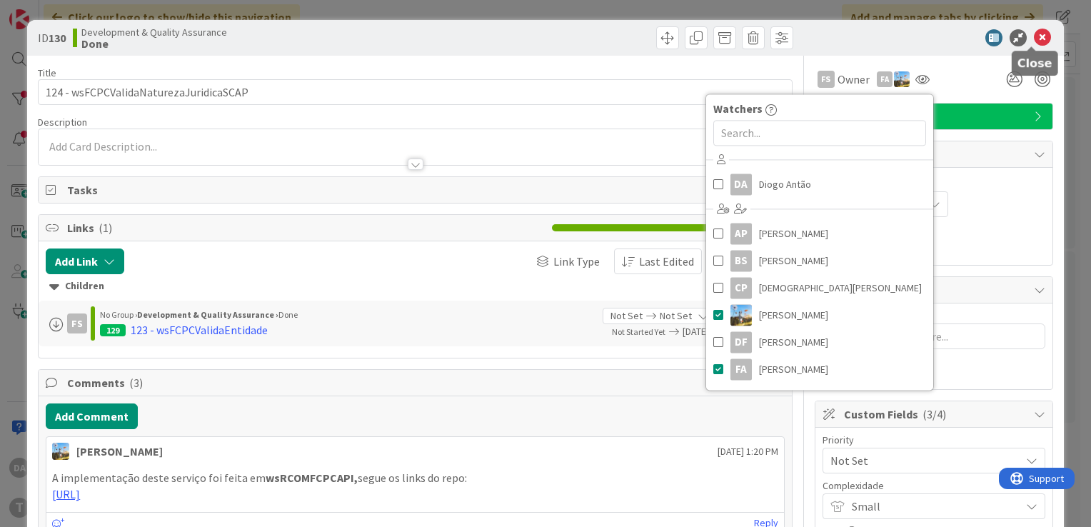
click at [517, 38] on icon at bounding box center [1041, 37] width 17 height 17
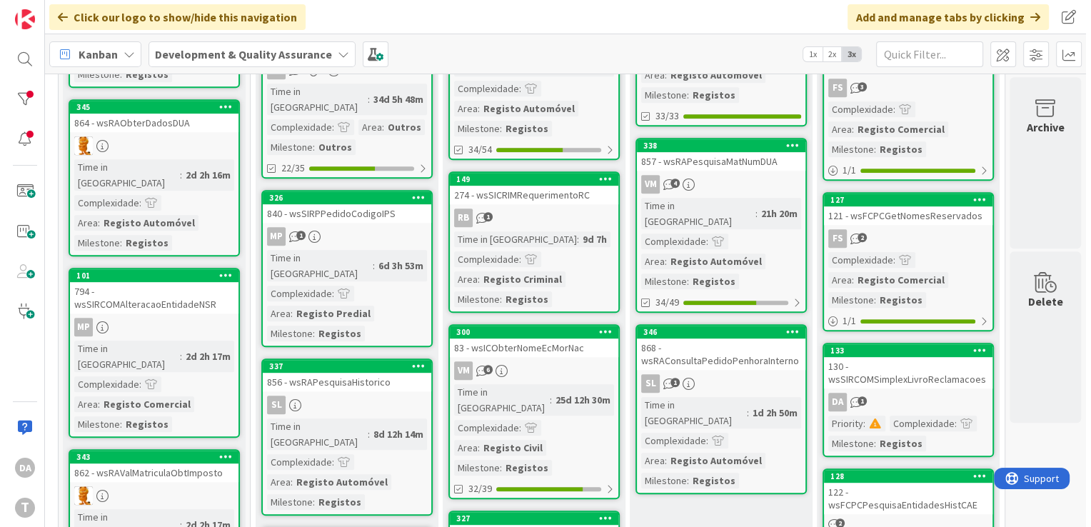
scroll to position [785, 134]
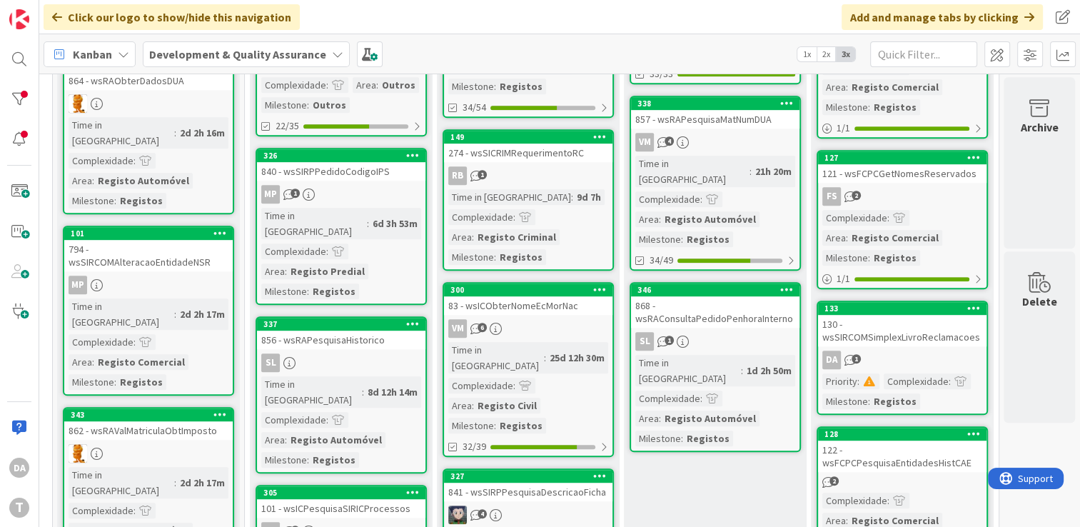
click at [517, 210] on div "Complexidade : Area : Registo Comercial Milestone : Registos" at bounding box center [902, 238] width 160 height 56
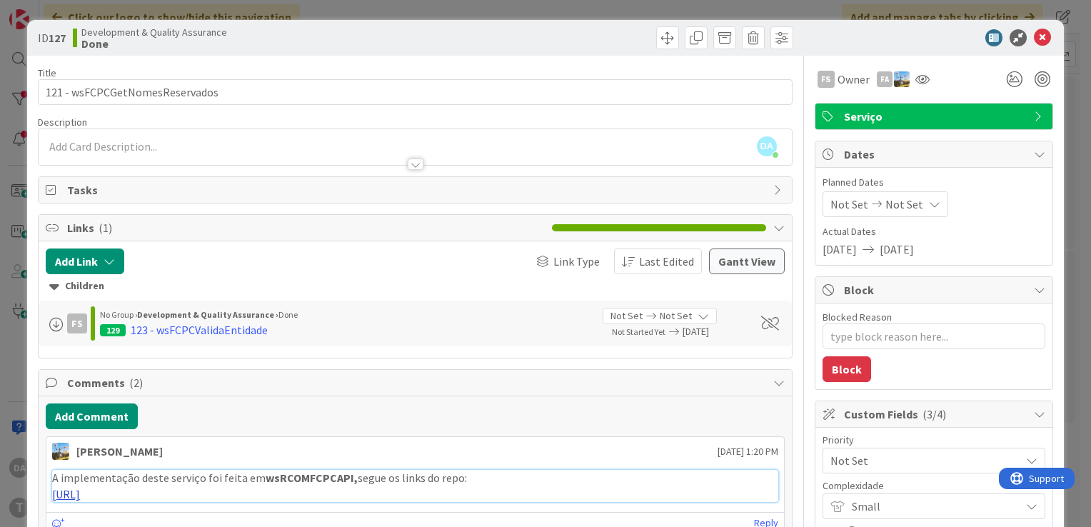
click at [80, 467] on link "[URL]" at bounding box center [66, 494] width 28 height 14
click at [517, 41] on icon at bounding box center [1041, 37] width 17 height 17
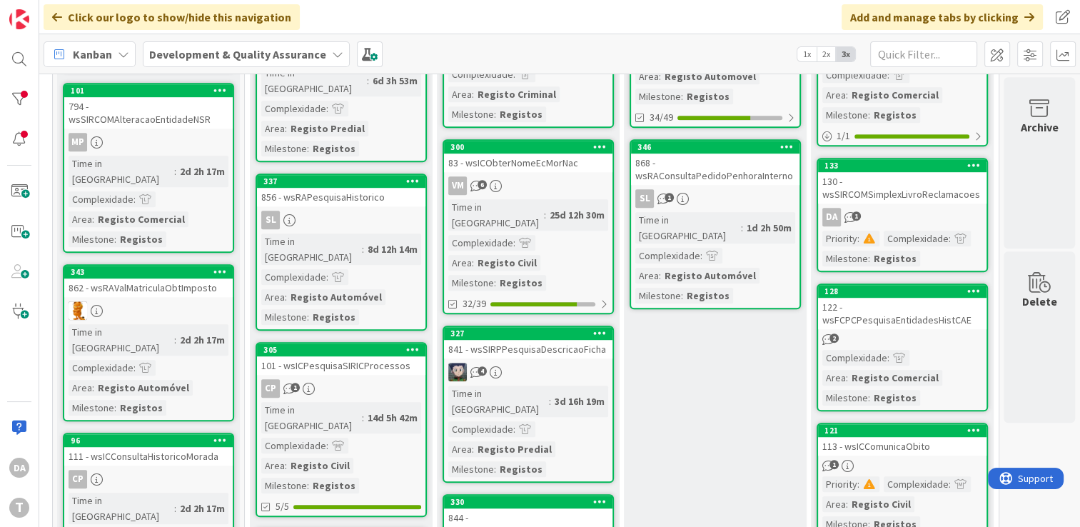
click at [517, 333] on div "2" at bounding box center [902, 339] width 168 height 12
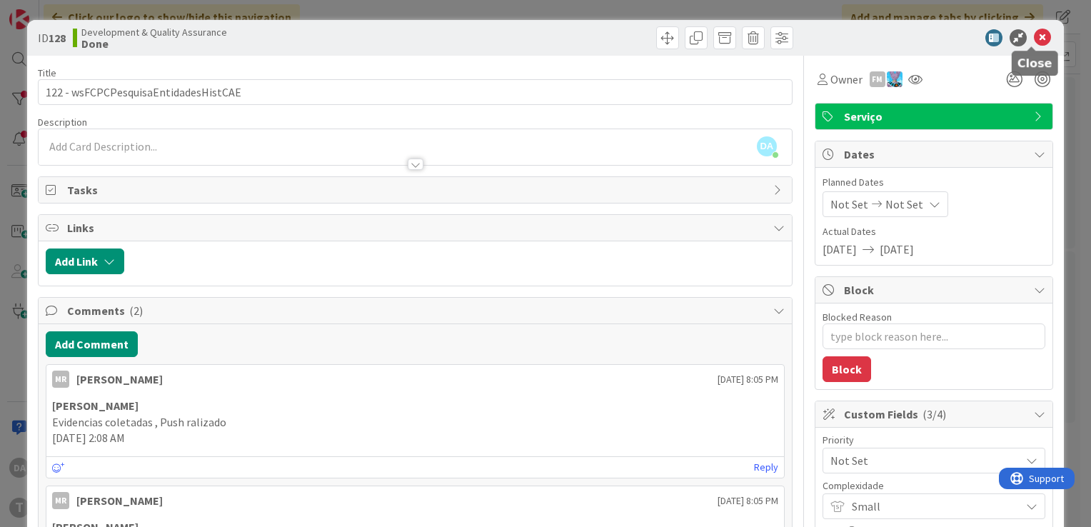
click at [517, 34] on icon at bounding box center [1041, 37] width 17 height 17
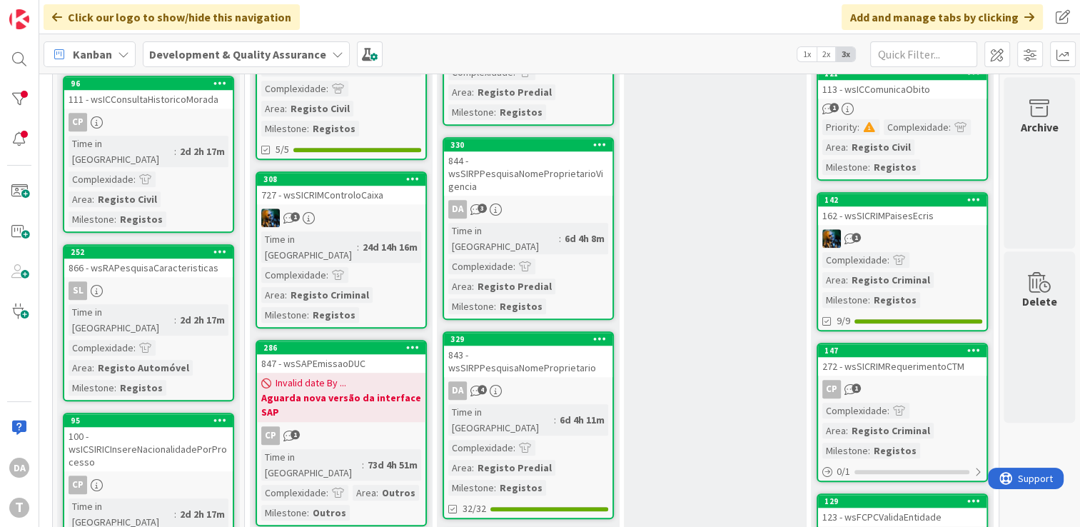
click at [517, 252] on div "Complexidade : Area : Registo Criminal Milestone : Registos" at bounding box center [902, 280] width 160 height 56
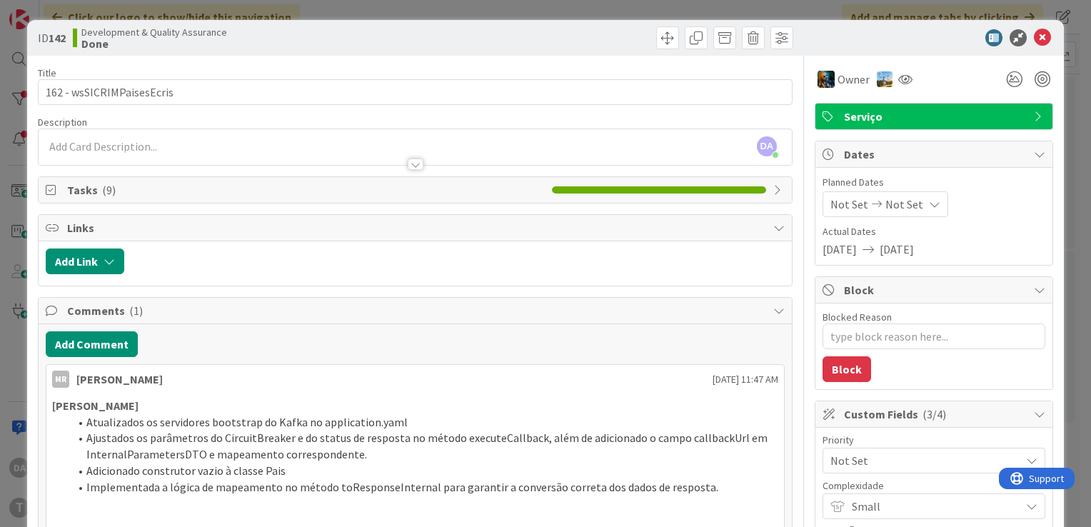
scroll to position [214, 0]
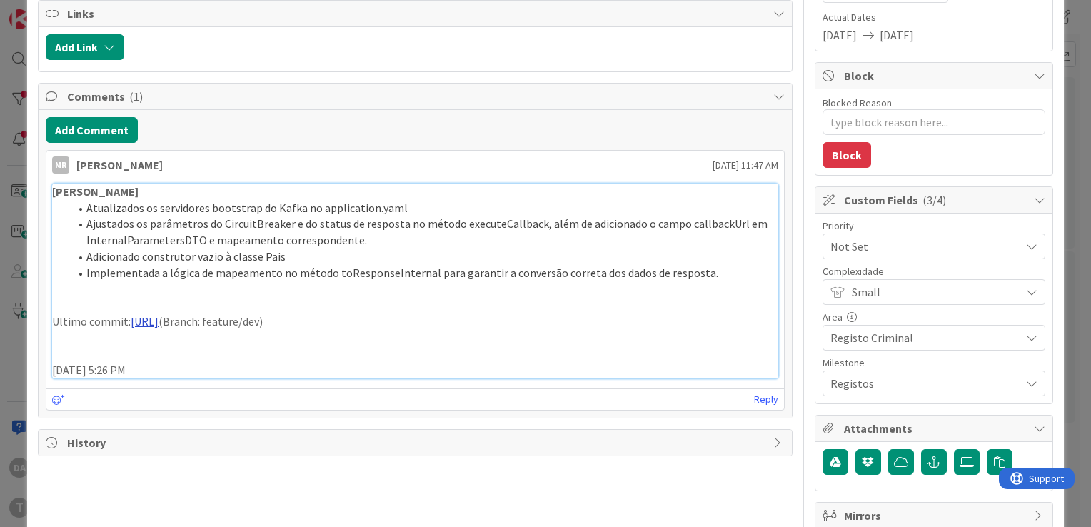
click at [158, 318] on link "[URL]" at bounding box center [145, 321] width 28 height 14
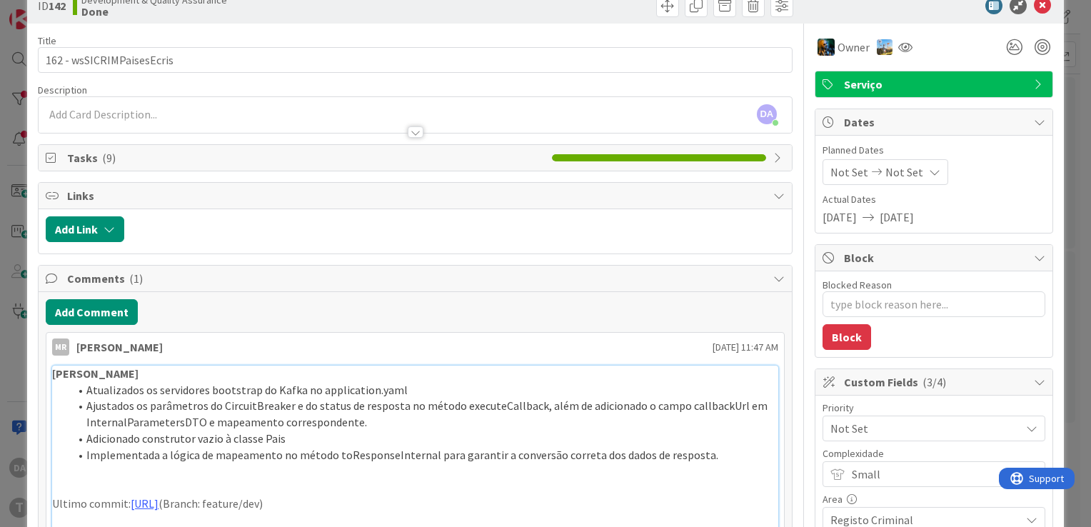
scroll to position [0, 0]
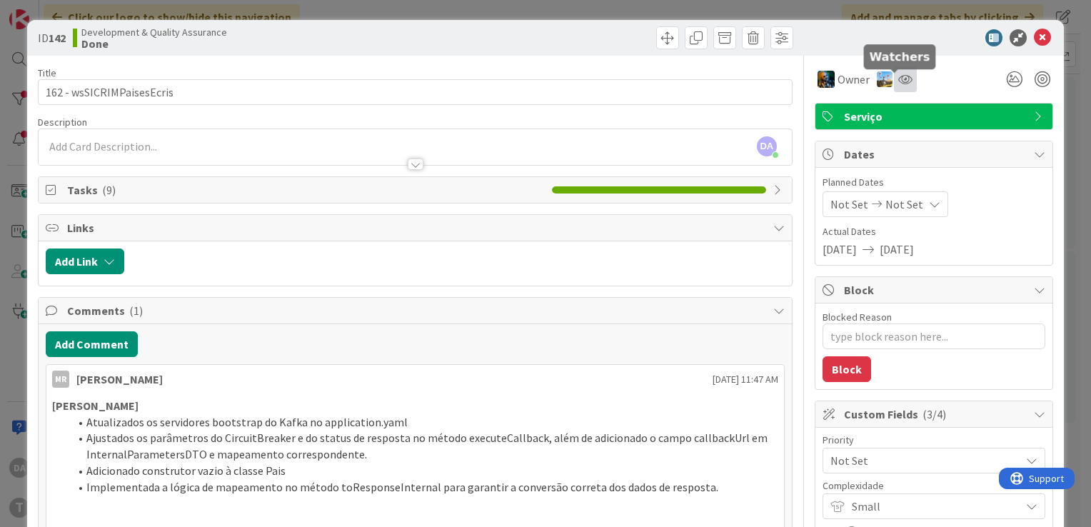
click at [517, 78] on icon at bounding box center [905, 79] width 14 height 11
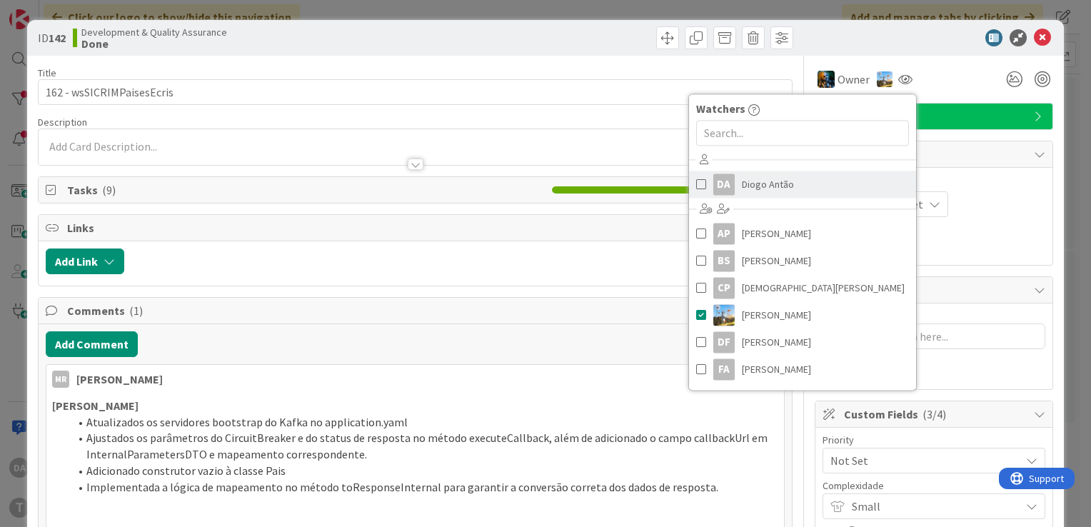
click at [517, 184] on span at bounding box center [701, 183] width 10 height 21
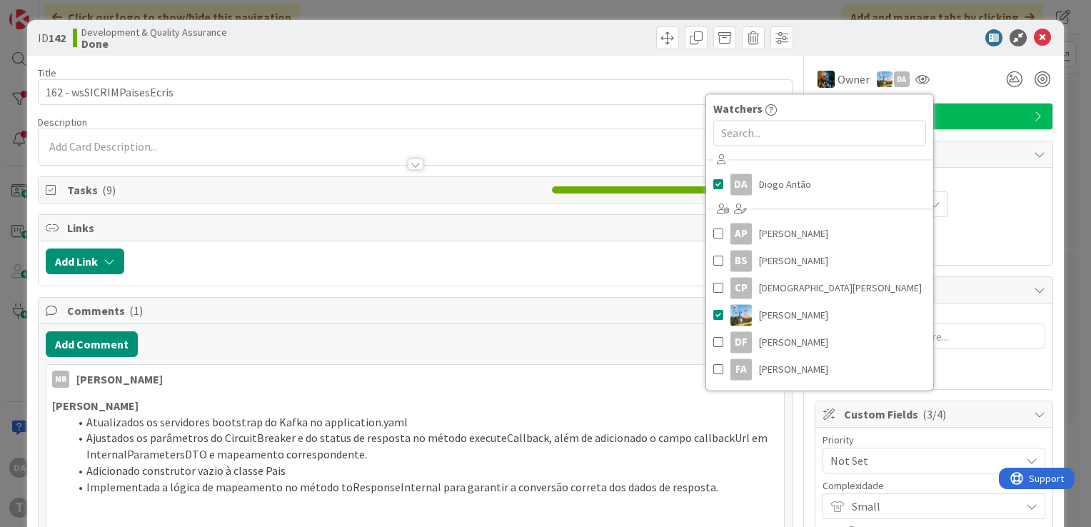
click at [517, 79] on div "Owner DA Watchers DA [PERSON_NAME] AP [PERSON_NAME] Filho [PERSON_NAME] [PERSON…" at bounding box center [933, 79] width 238 height 26
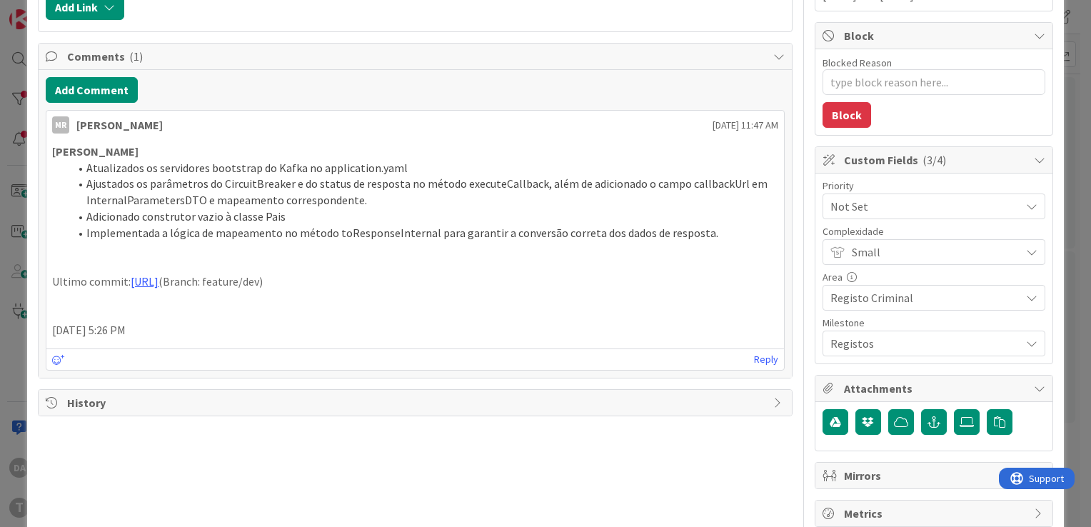
scroll to position [281, 0]
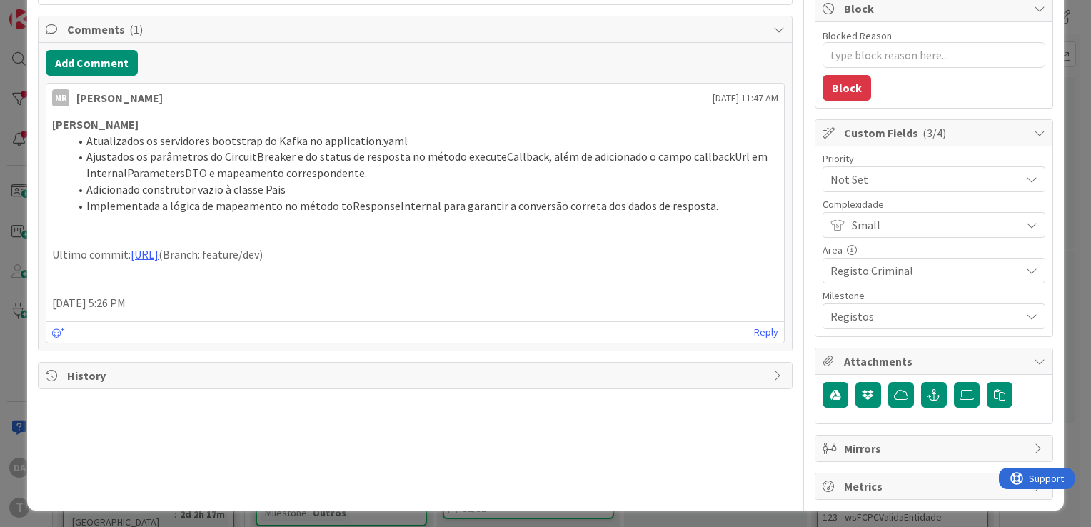
click at [517, 174] on span "Not Set" at bounding box center [921, 179] width 183 height 20
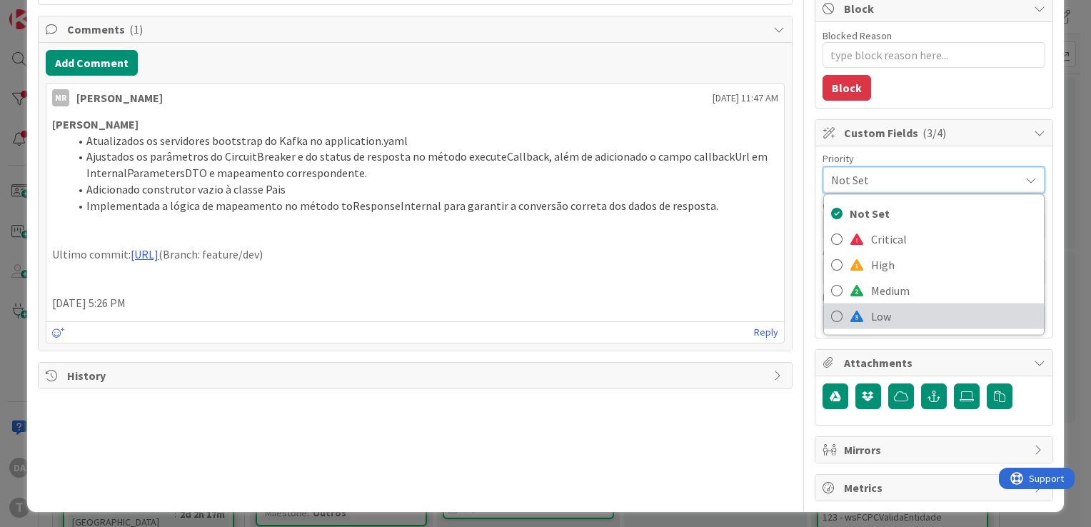
click at [517, 313] on span "Low" at bounding box center [954, 315] width 166 height 21
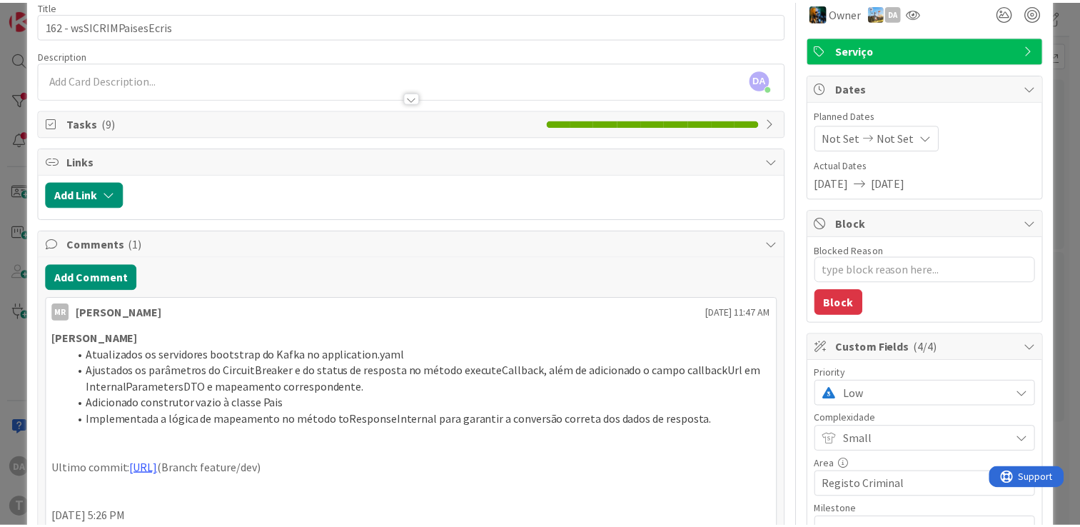
scroll to position [0, 0]
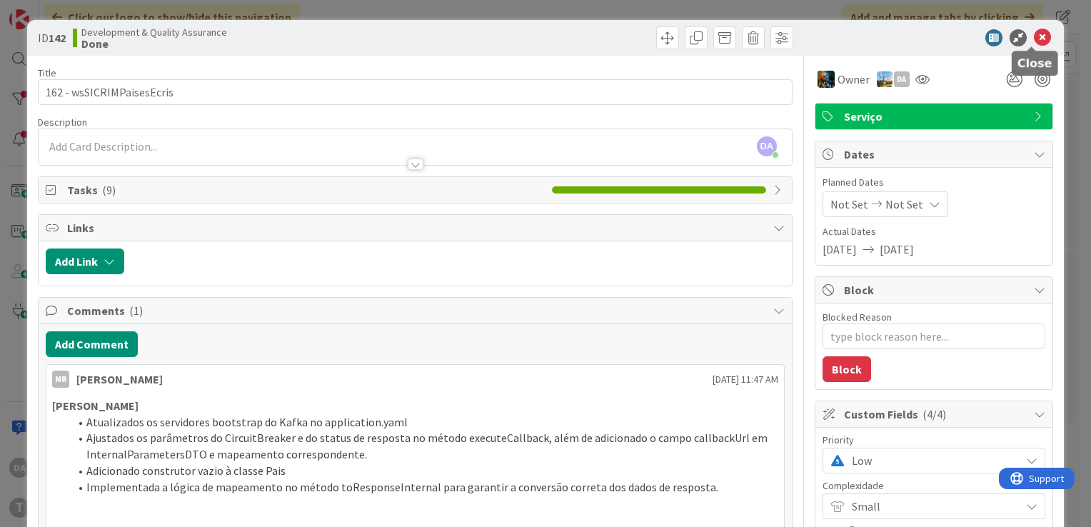
click at [517, 37] on icon at bounding box center [1041, 37] width 17 height 17
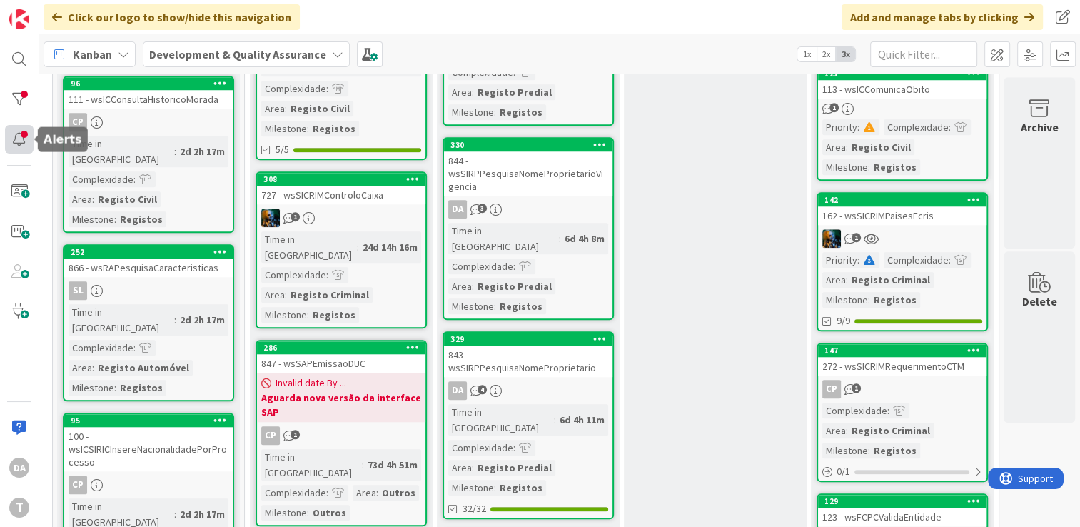
click at [14, 144] on div at bounding box center [19, 139] width 29 height 29
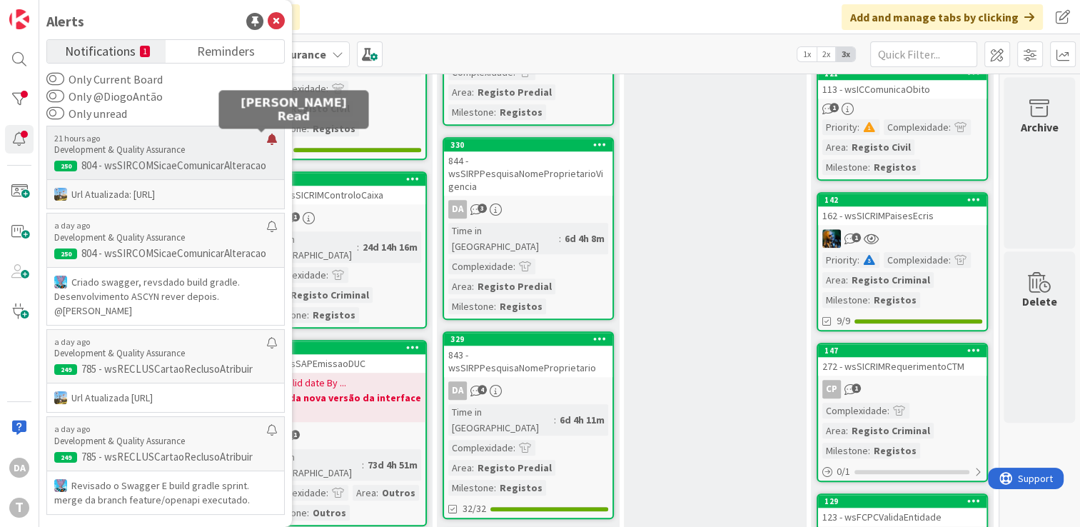
click at [267, 142] on div at bounding box center [272, 144] width 10 height 23
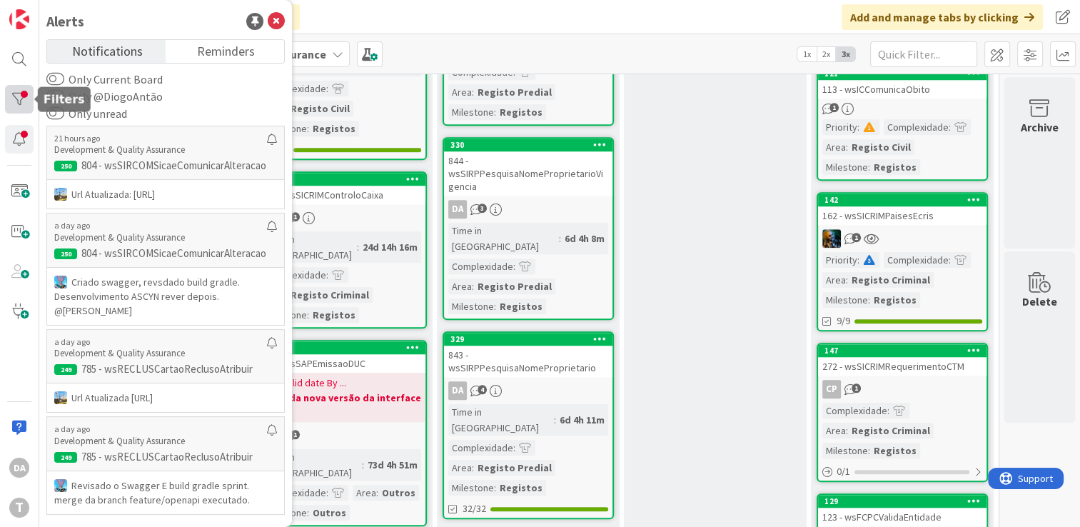
click at [24, 102] on div at bounding box center [19, 99] width 29 height 29
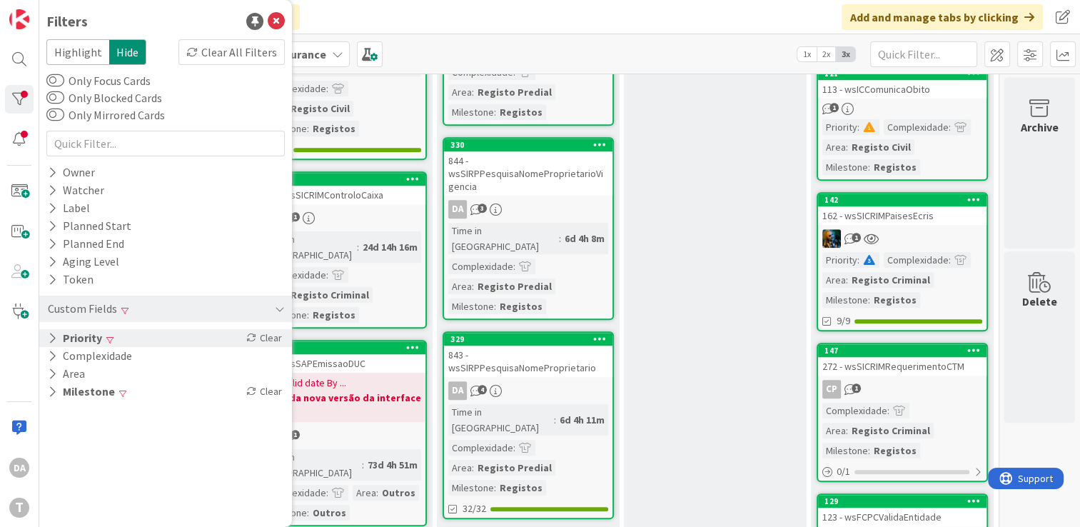
click at [53, 333] on icon at bounding box center [52, 338] width 9 height 12
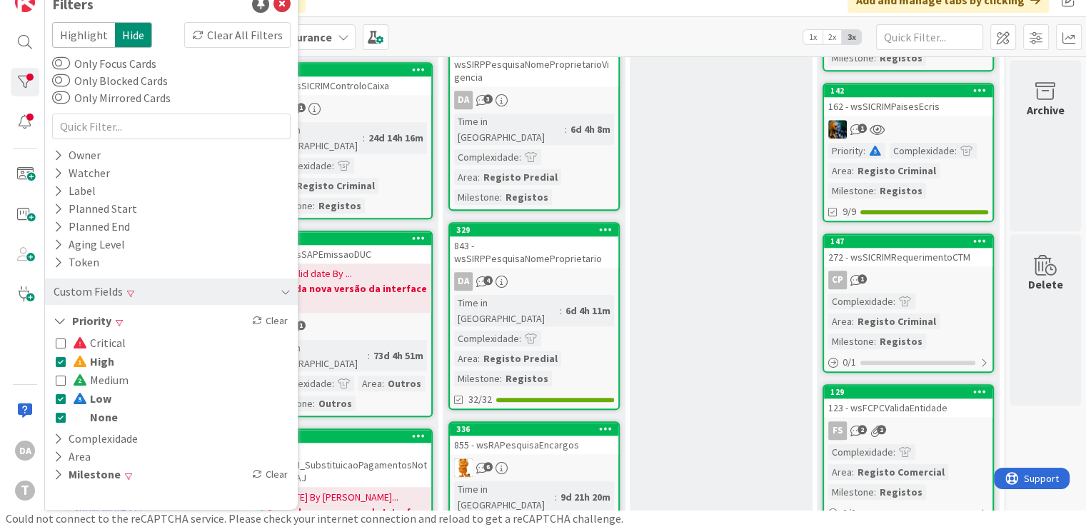
scroll to position [1356, 134]
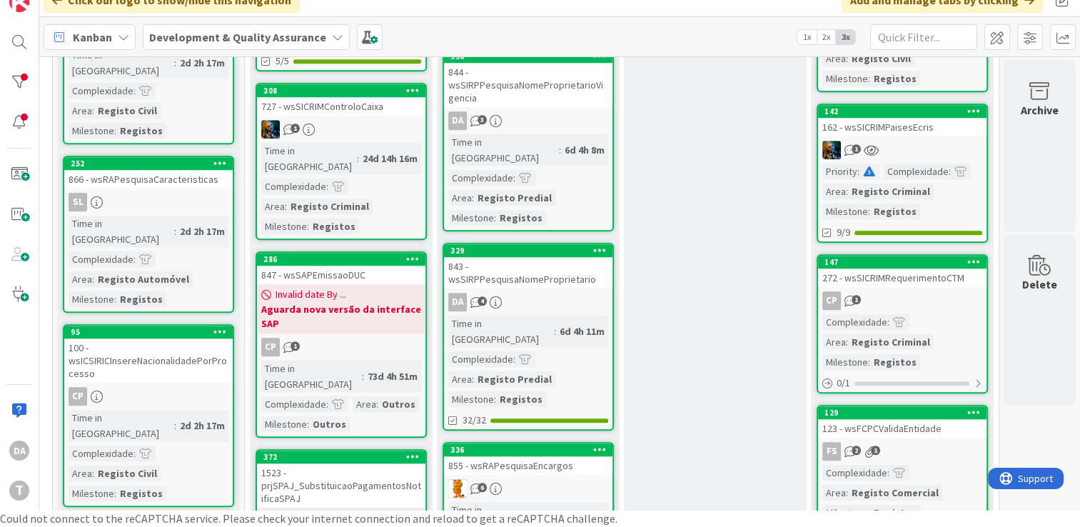
click at [517, 141] on div "1" at bounding box center [902, 150] width 168 height 19
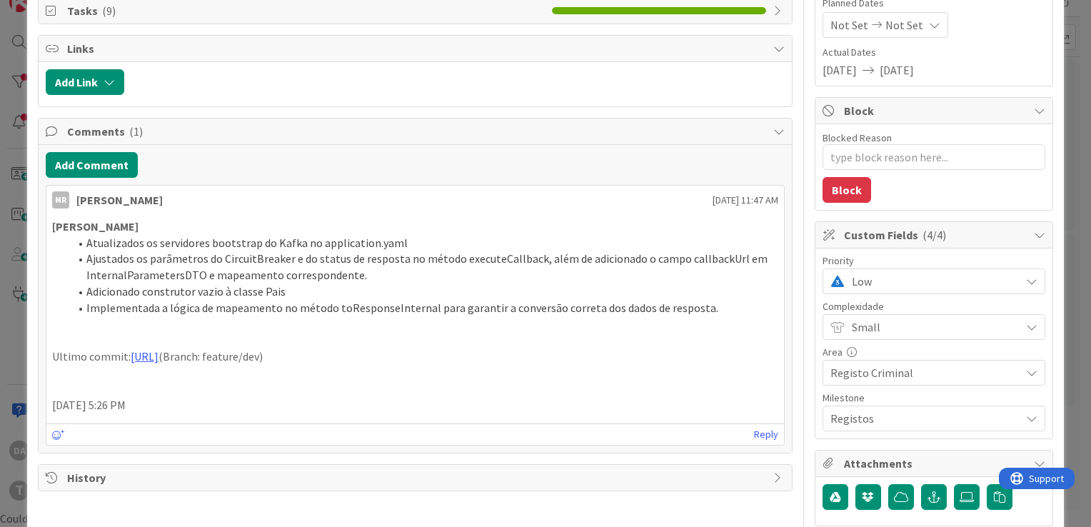
scroll to position [214, 0]
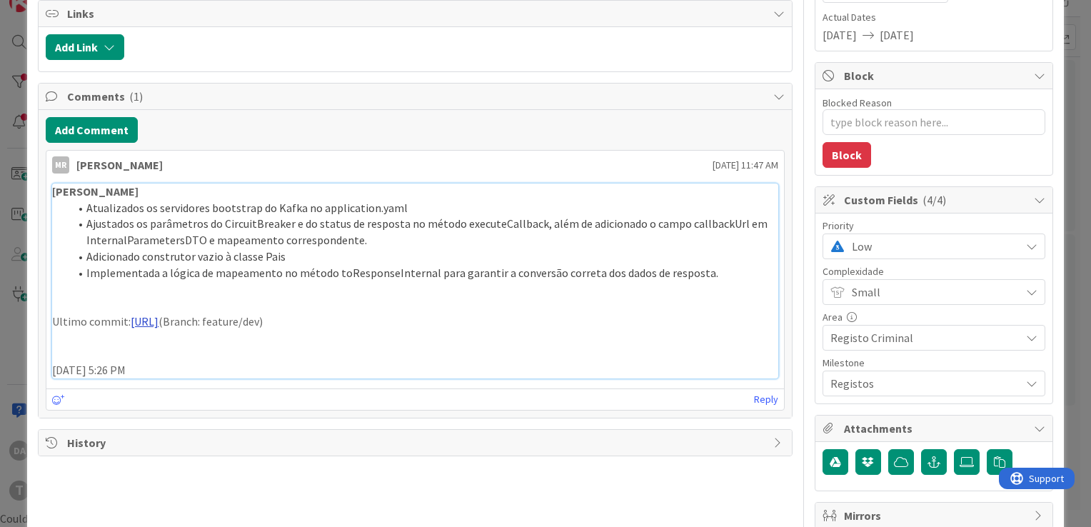
click at [158, 320] on link "[URL]" at bounding box center [145, 321] width 28 height 14
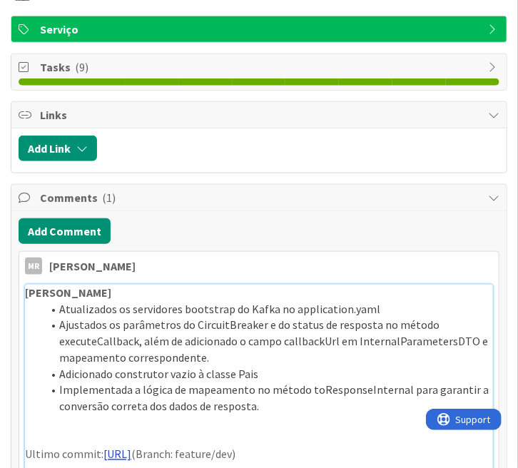
type textarea "x"
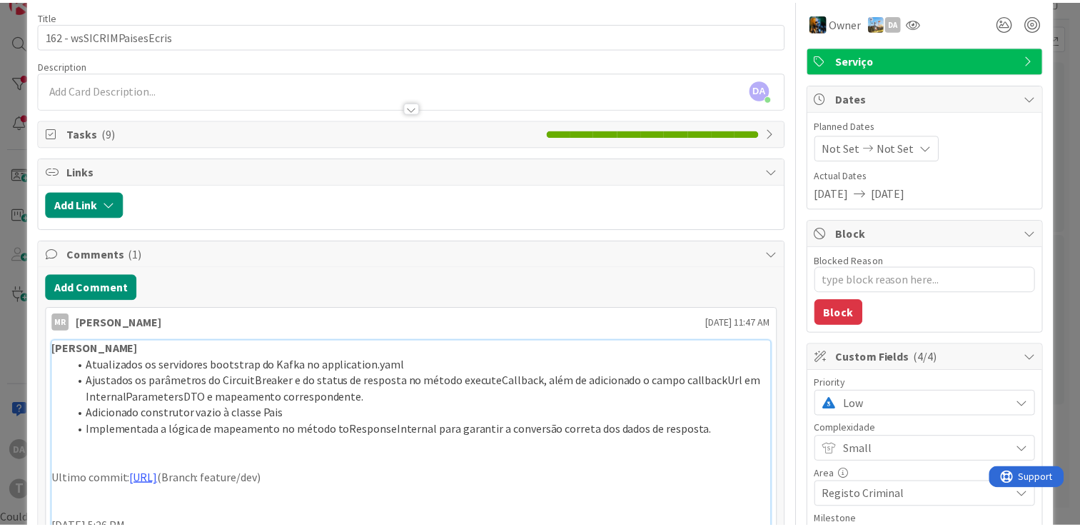
scroll to position [0, 0]
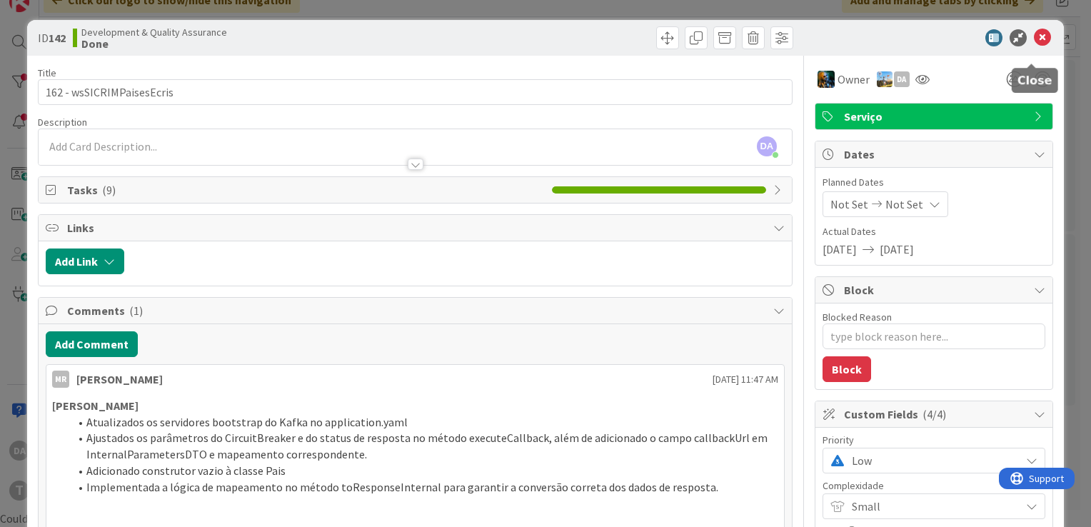
click at [517, 40] on icon at bounding box center [1041, 37] width 17 height 17
